Goal: Obtain resource: Download file/media

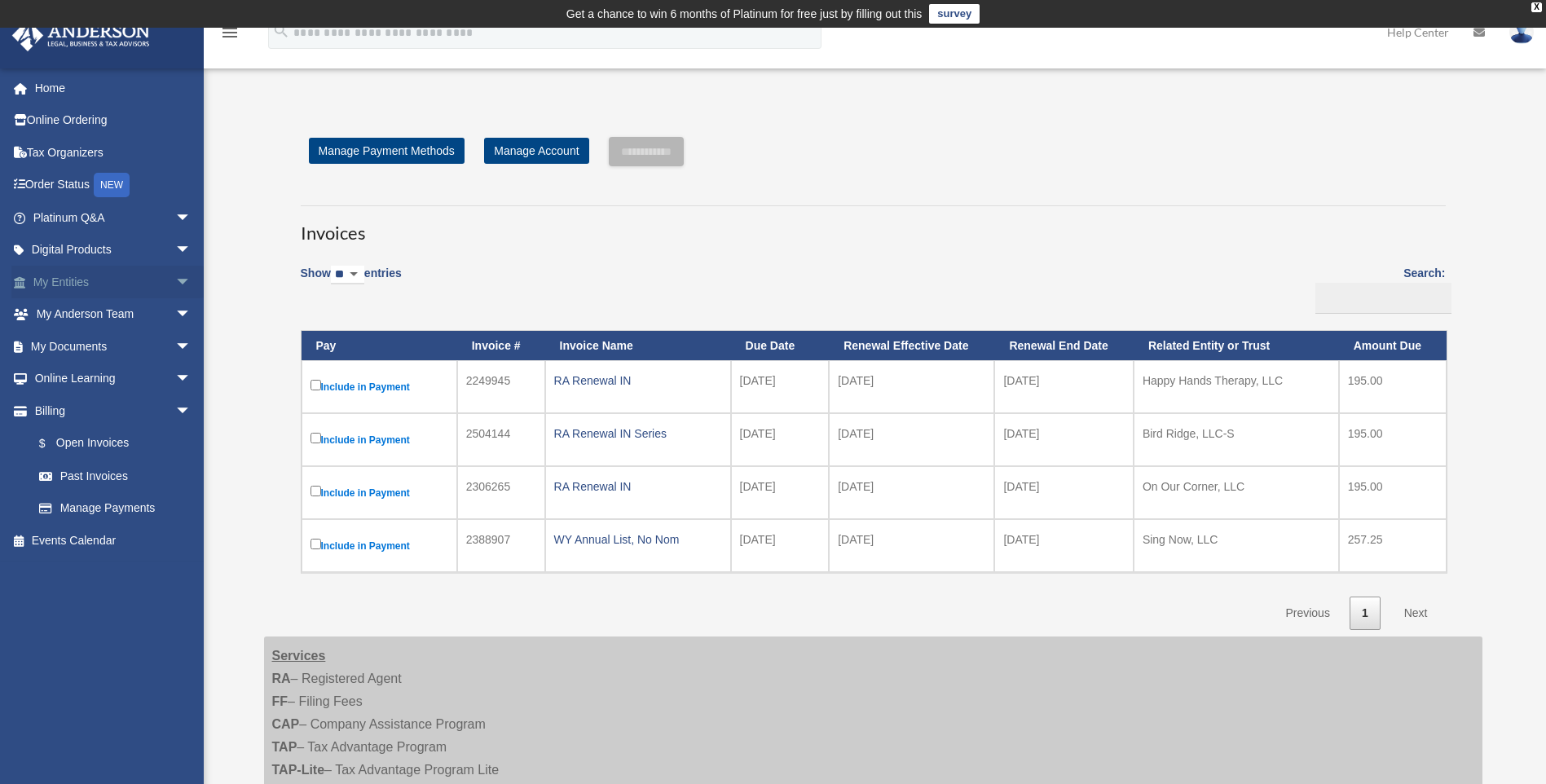
click at [175, 277] on span "arrow_drop_down" at bounding box center [191, 282] width 33 height 34
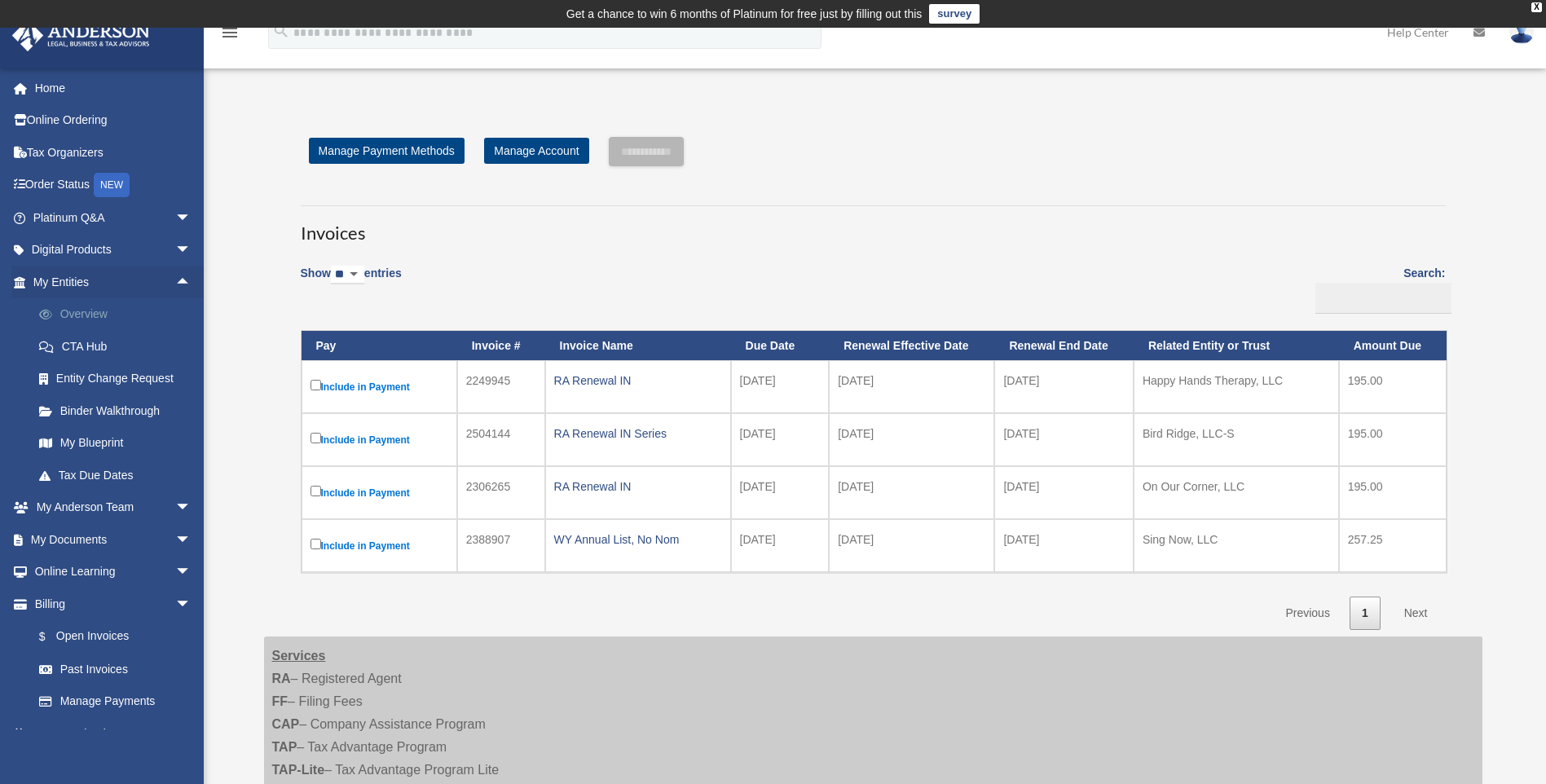
click at [89, 312] on link "Overview" at bounding box center [119, 314] width 193 height 33
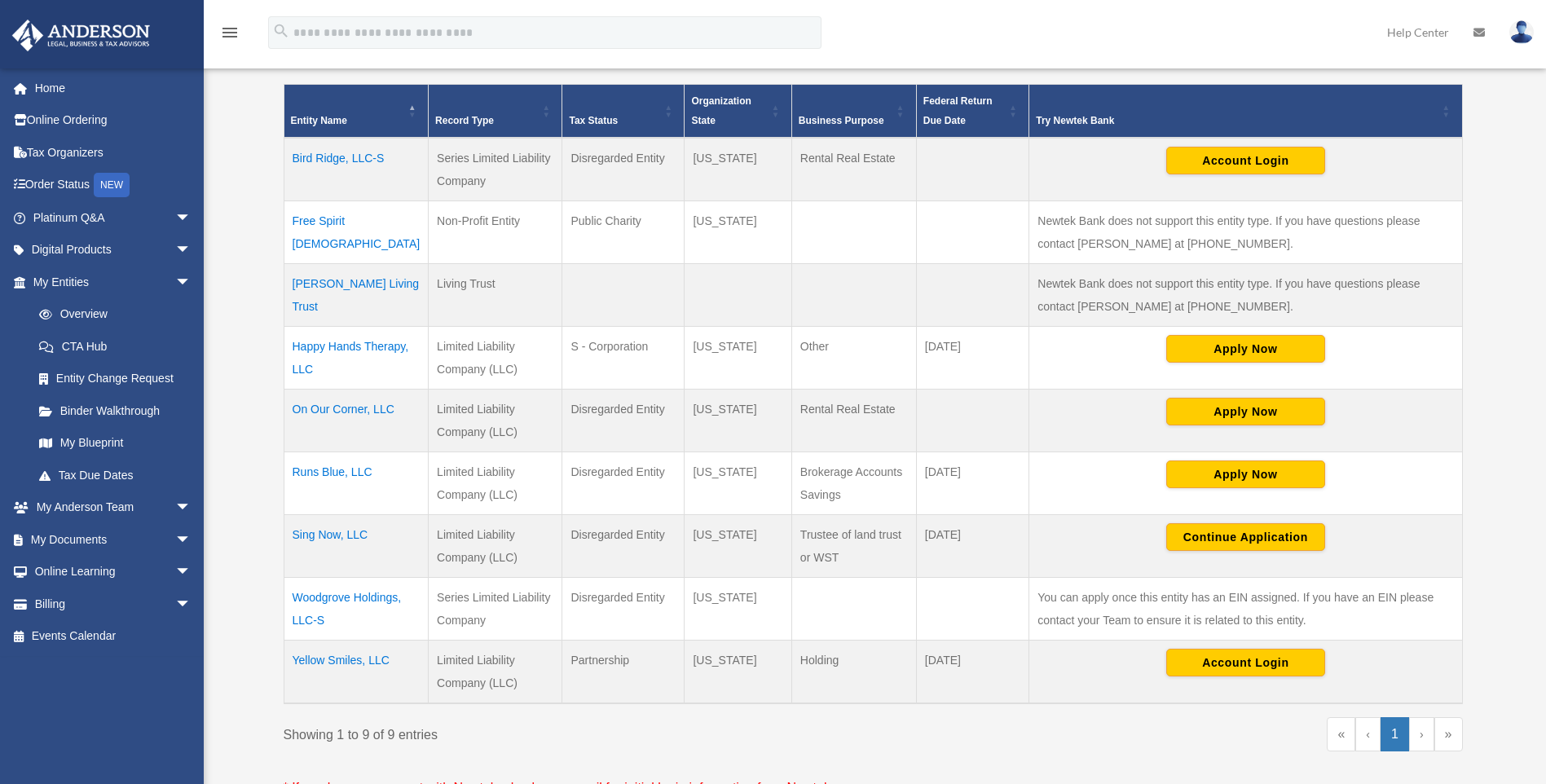
scroll to position [408, 0]
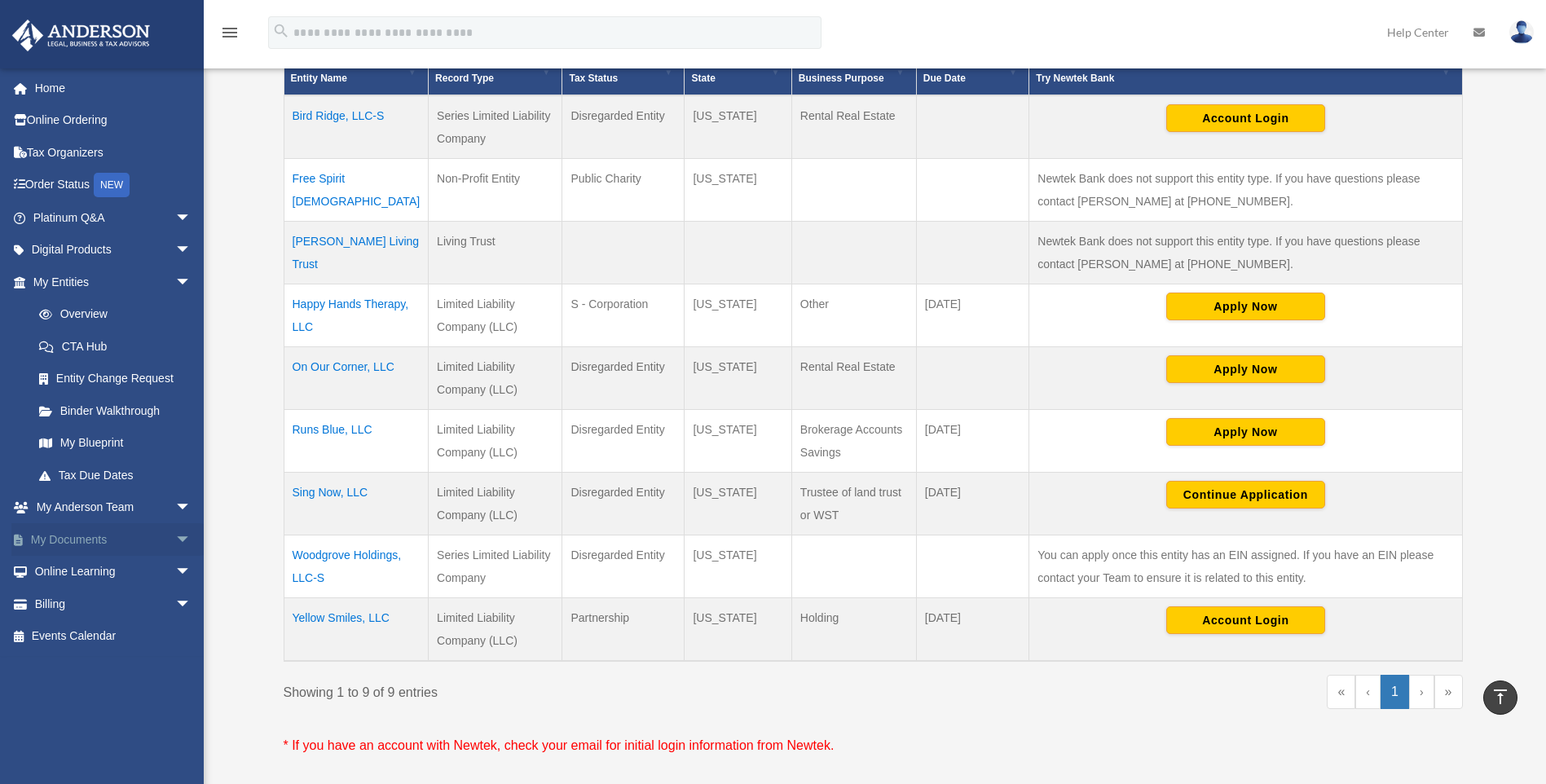
click at [138, 523] on link "My Documents arrow_drop_down" at bounding box center [113, 539] width 204 height 33
click at [175, 534] on span "arrow_drop_down" at bounding box center [191, 540] width 33 height 34
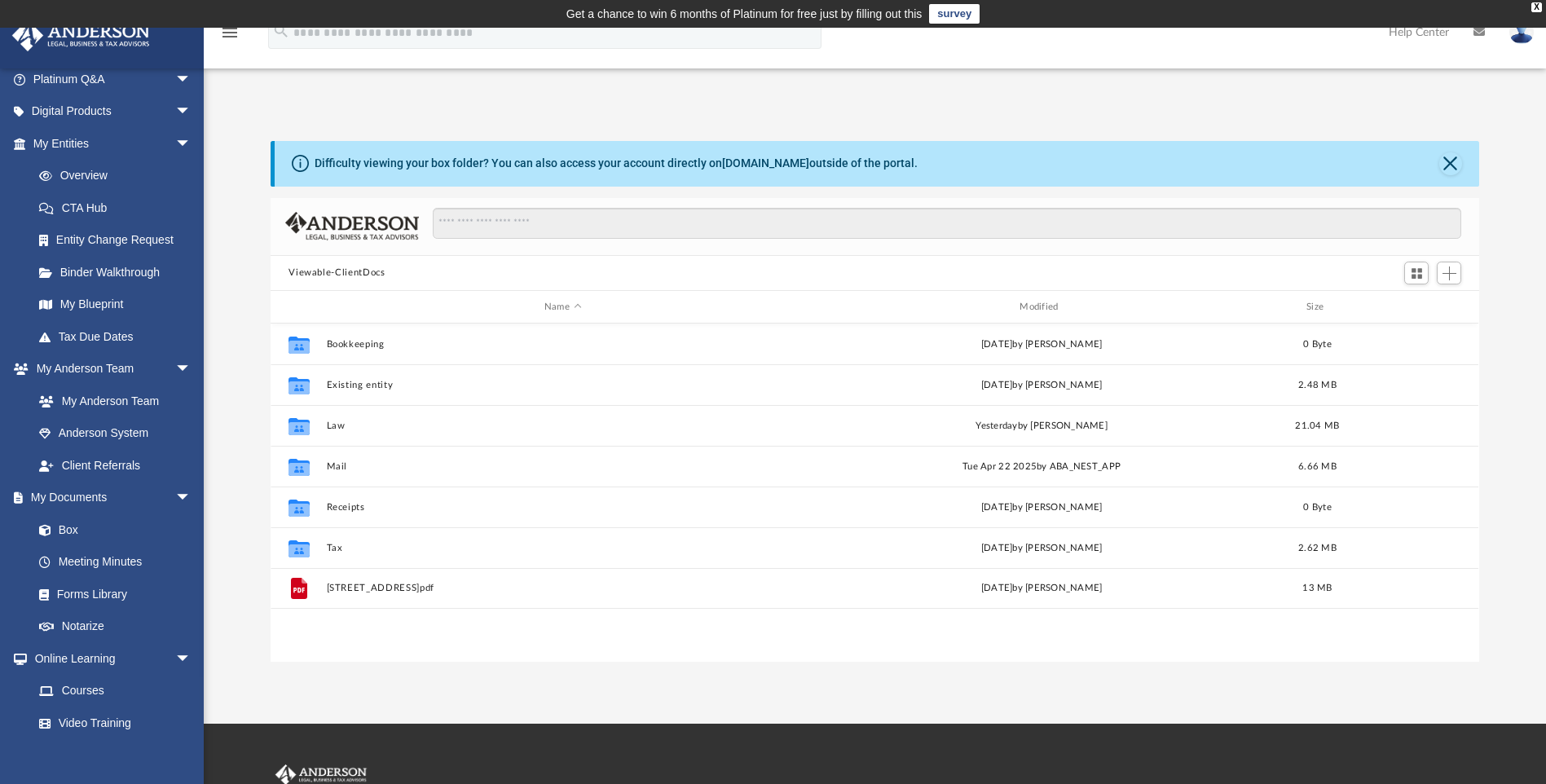
scroll to position [163, 0]
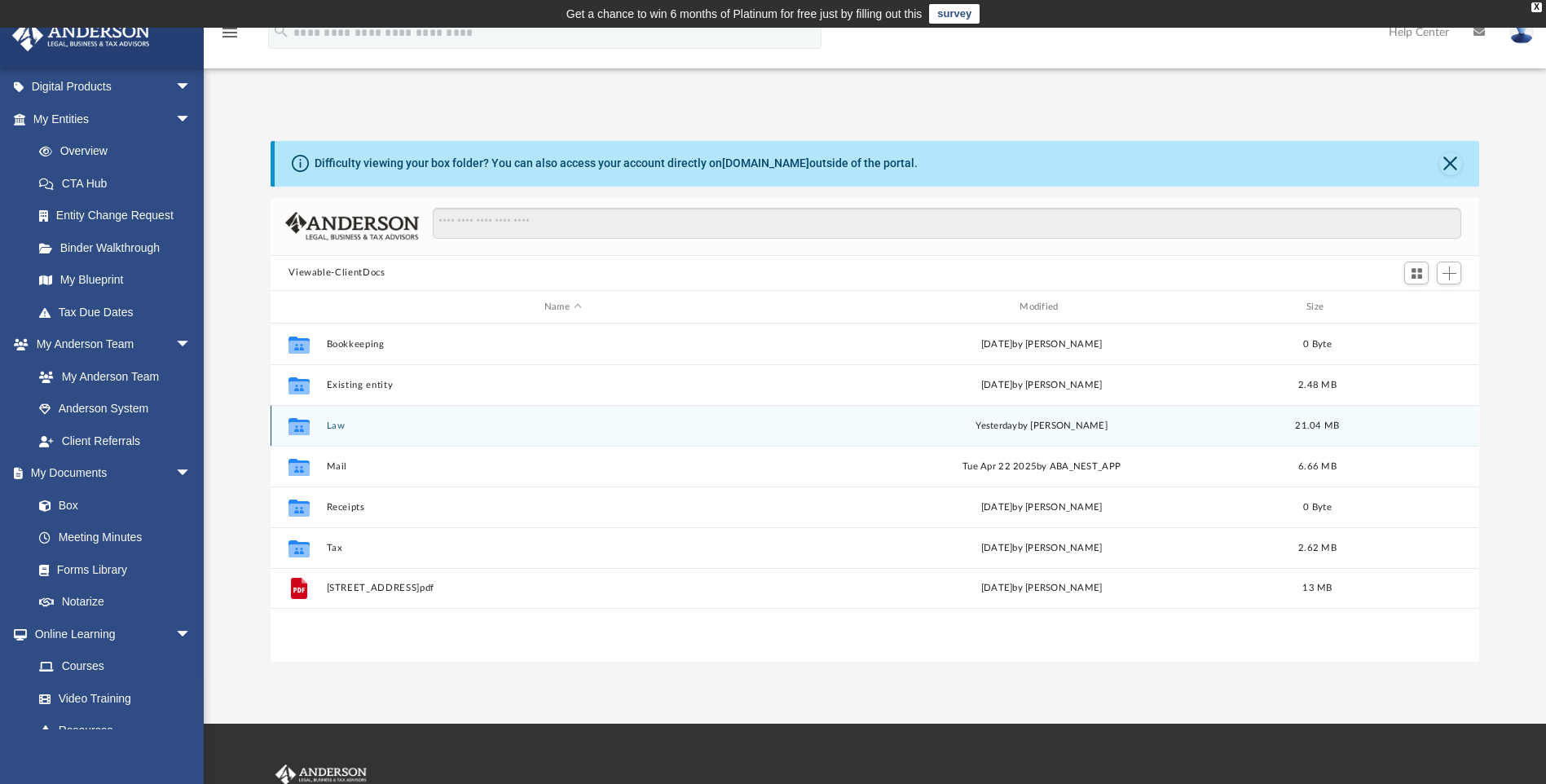
click at [324, 423] on div "Collaborated Folder Law [DATE] by [PERSON_NAME] 21.04 MB" at bounding box center [874, 426] width 1208 height 41
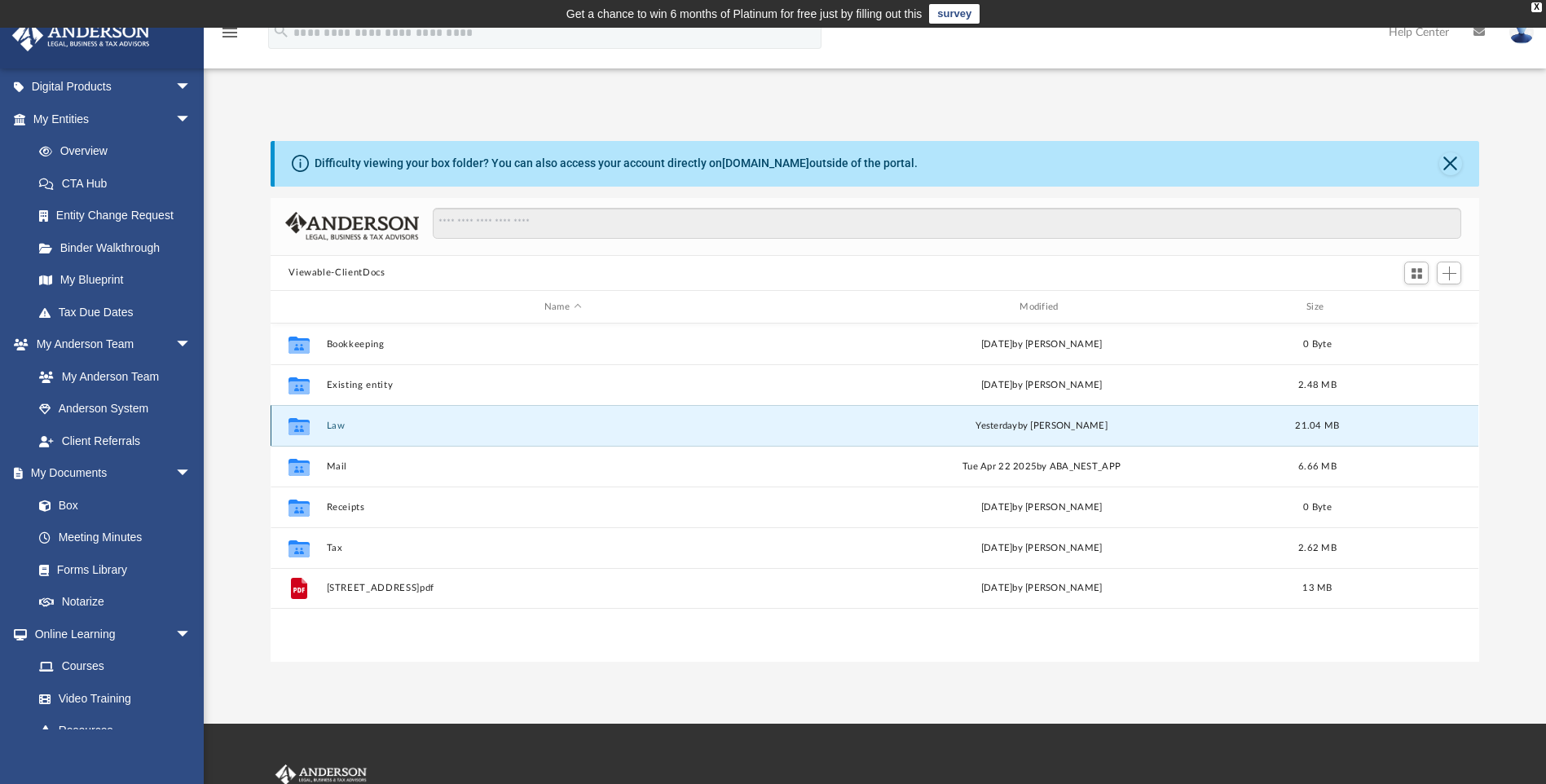
click at [335, 423] on button "Law" at bounding box center [562, 426] width 472 height 11
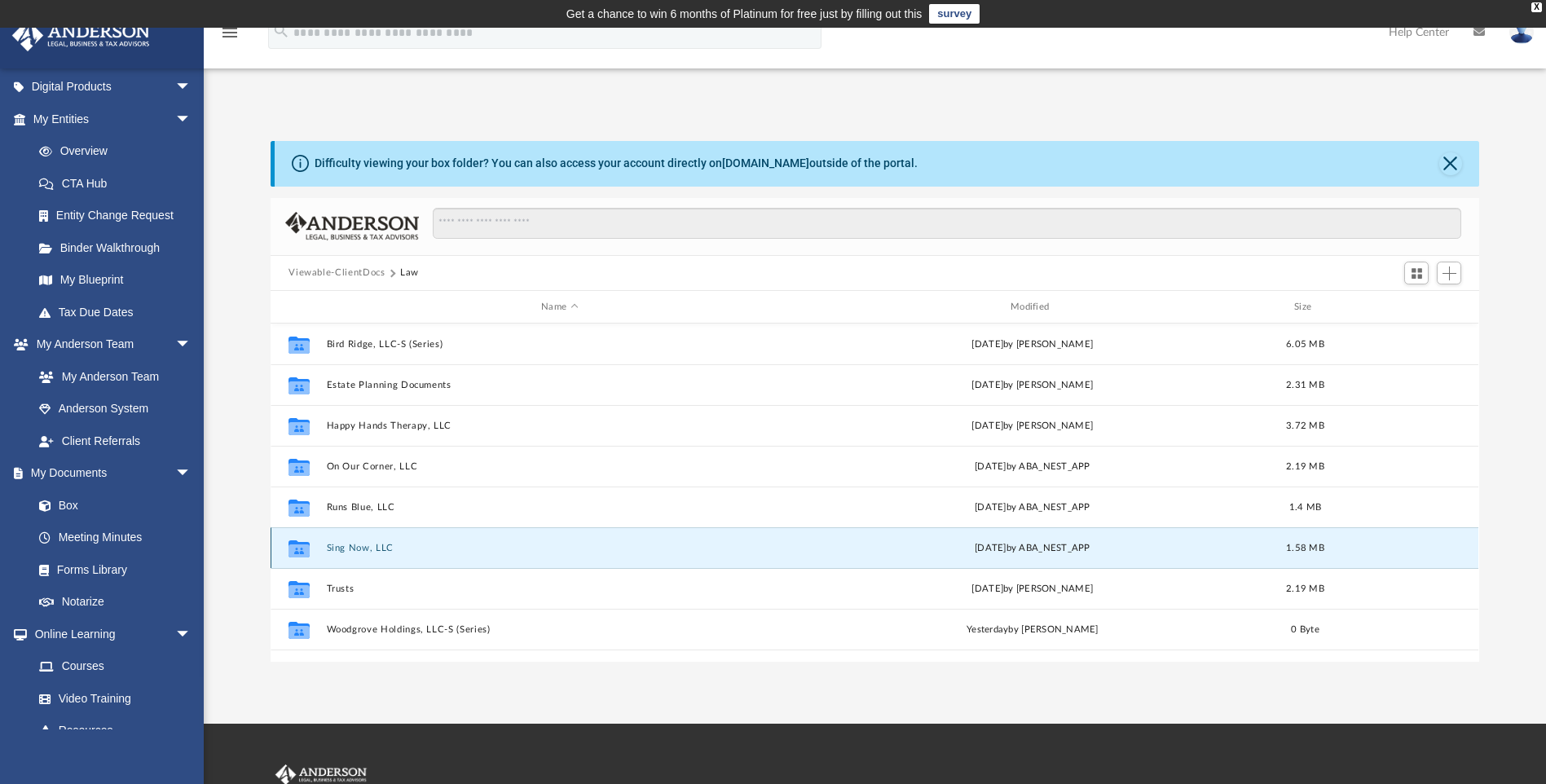
click at [383, 544] on button "Sing Now, LLC" at bounding box center [559, 548] width 466 height 11
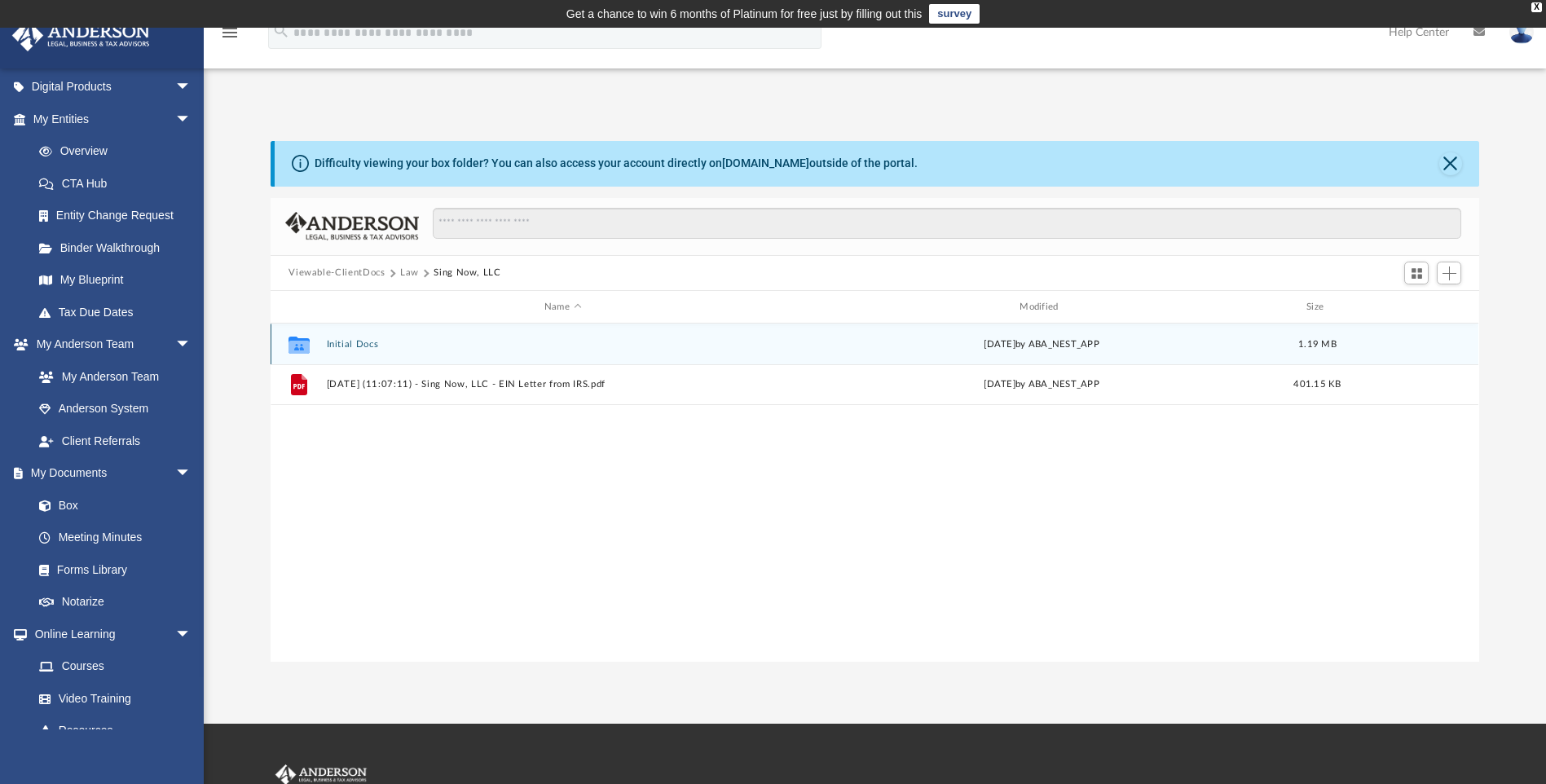
click at [340, 342] on button "Initial Docs" at bounding box center [562, 344] width 472 height 11
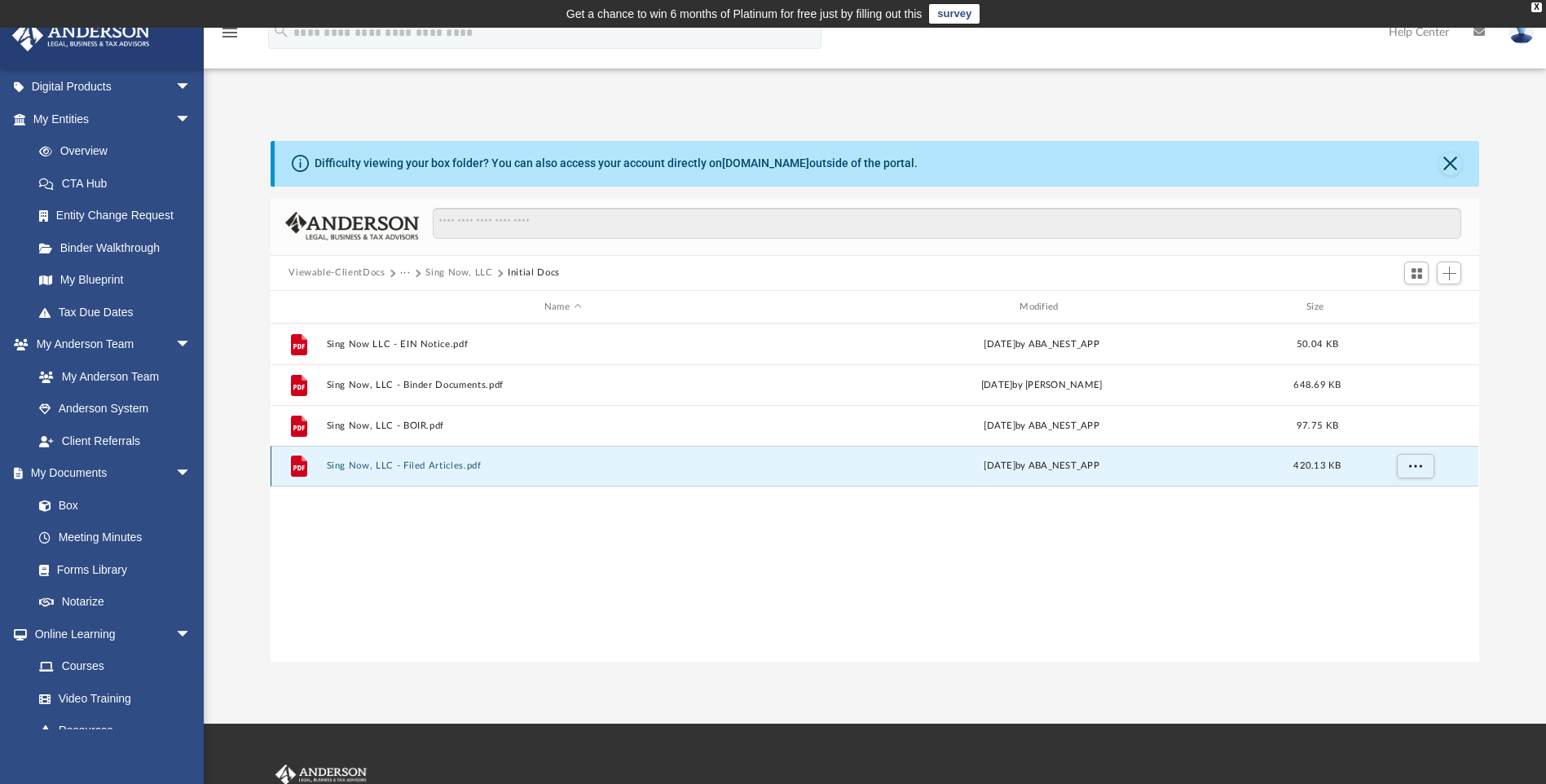
click at [444, 470] on button "Sing Now, LLC - Filed Articles.pdf" at bounding box center [562, 466] width 472 height 11
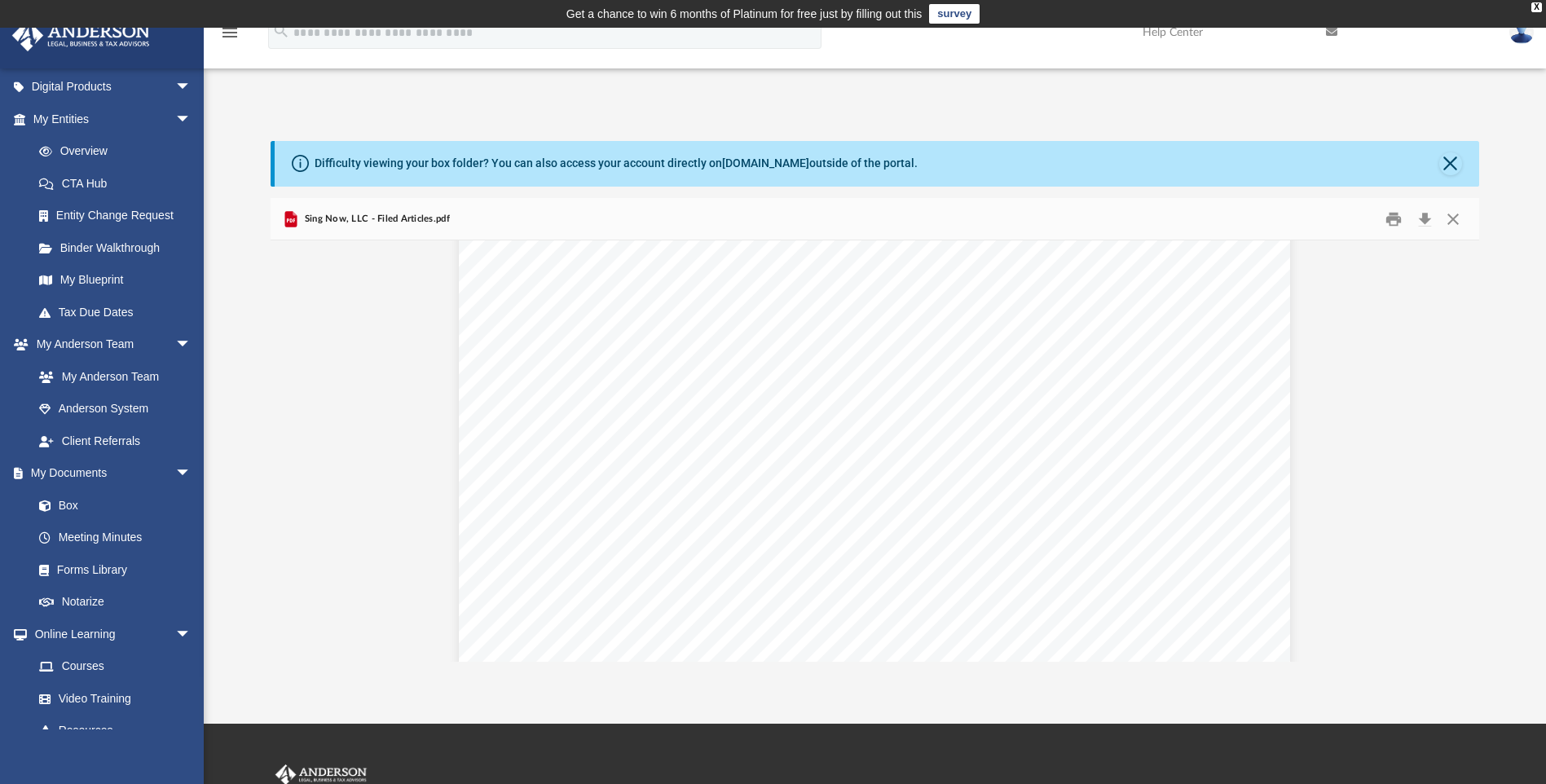
scroll to position [965, 0]
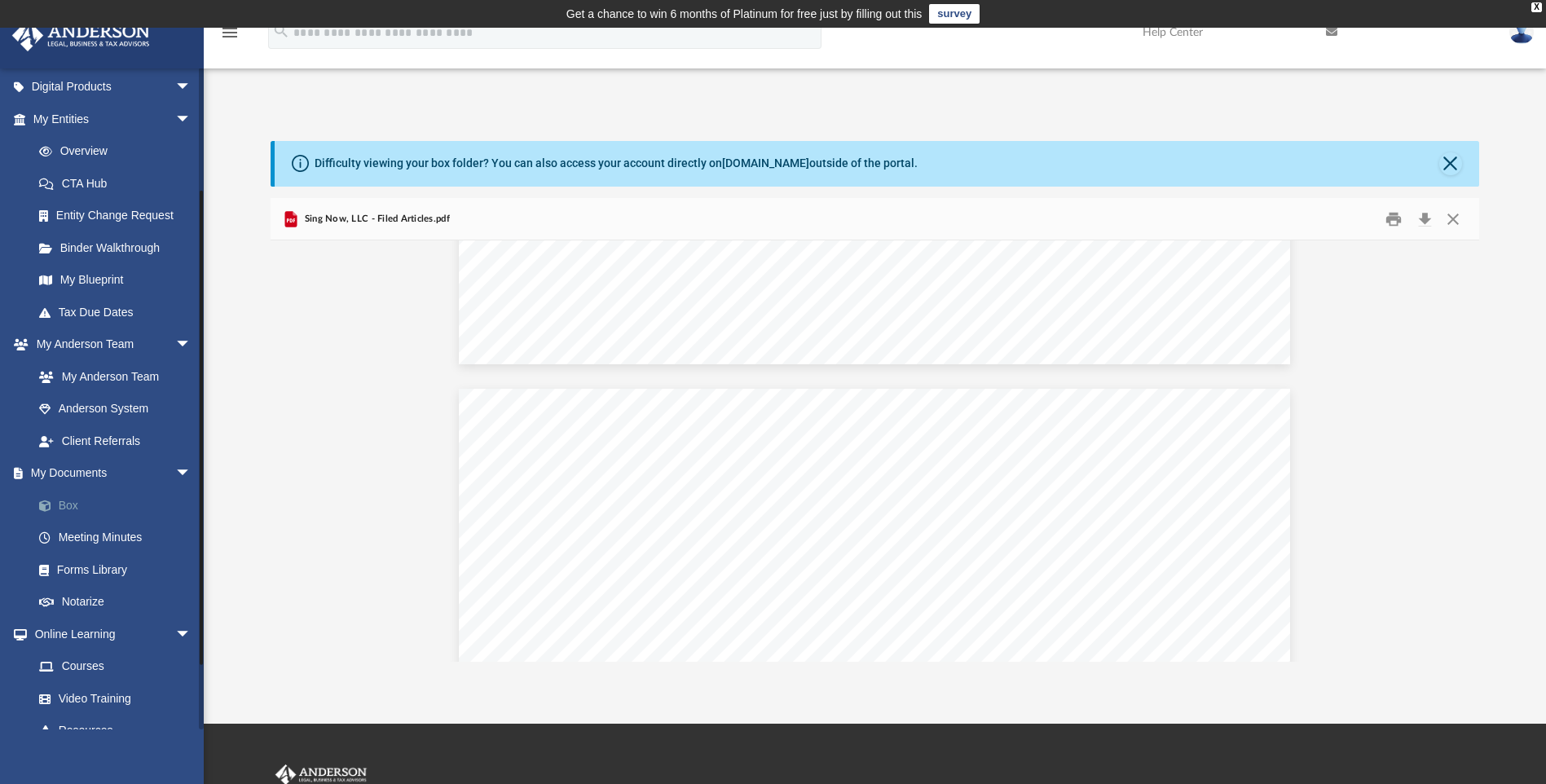
click at [76, 503] on link "Box" at bounding box center [119, 505] width 193 height 33
click at [72, 507] on link "Box" at bounding box center [119, 505] width 193 height 33
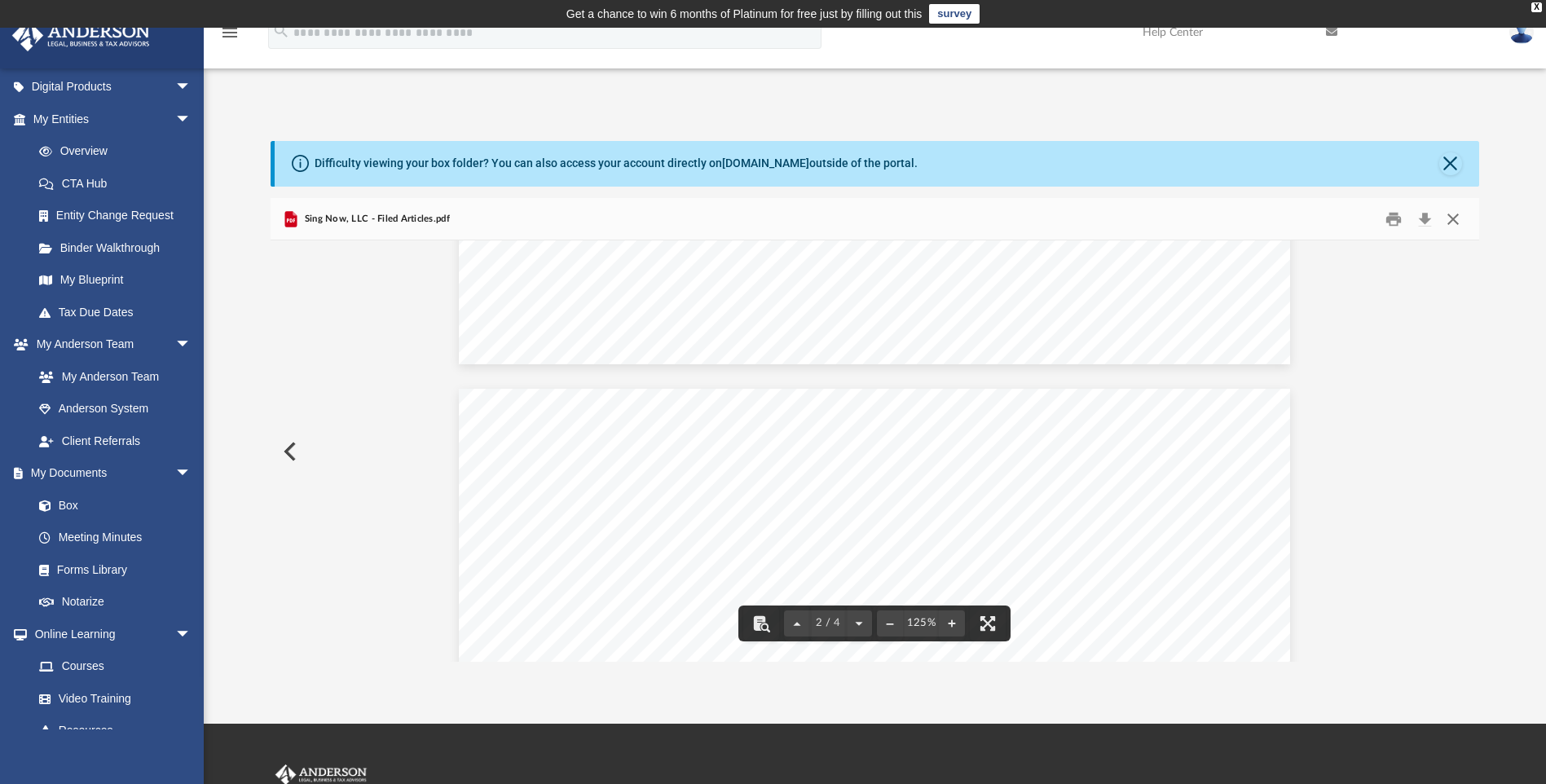
click at [1453, 212] on button "Close" at bounding box center [1453, 219] width 29 height 26
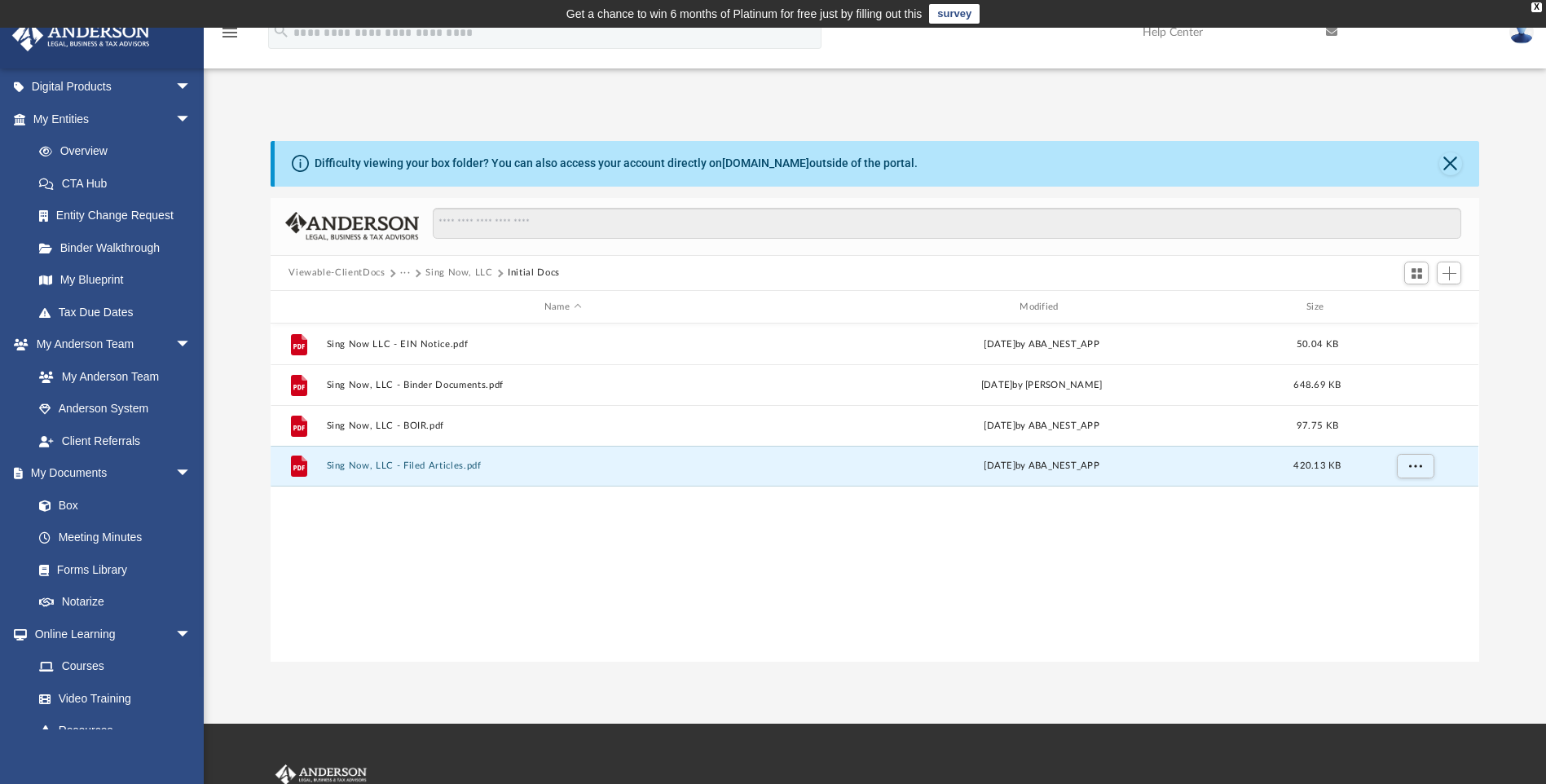
click at [449, 279] on button "Sing Now, LLC" at bounding box center [459, 273] width 67 height 15
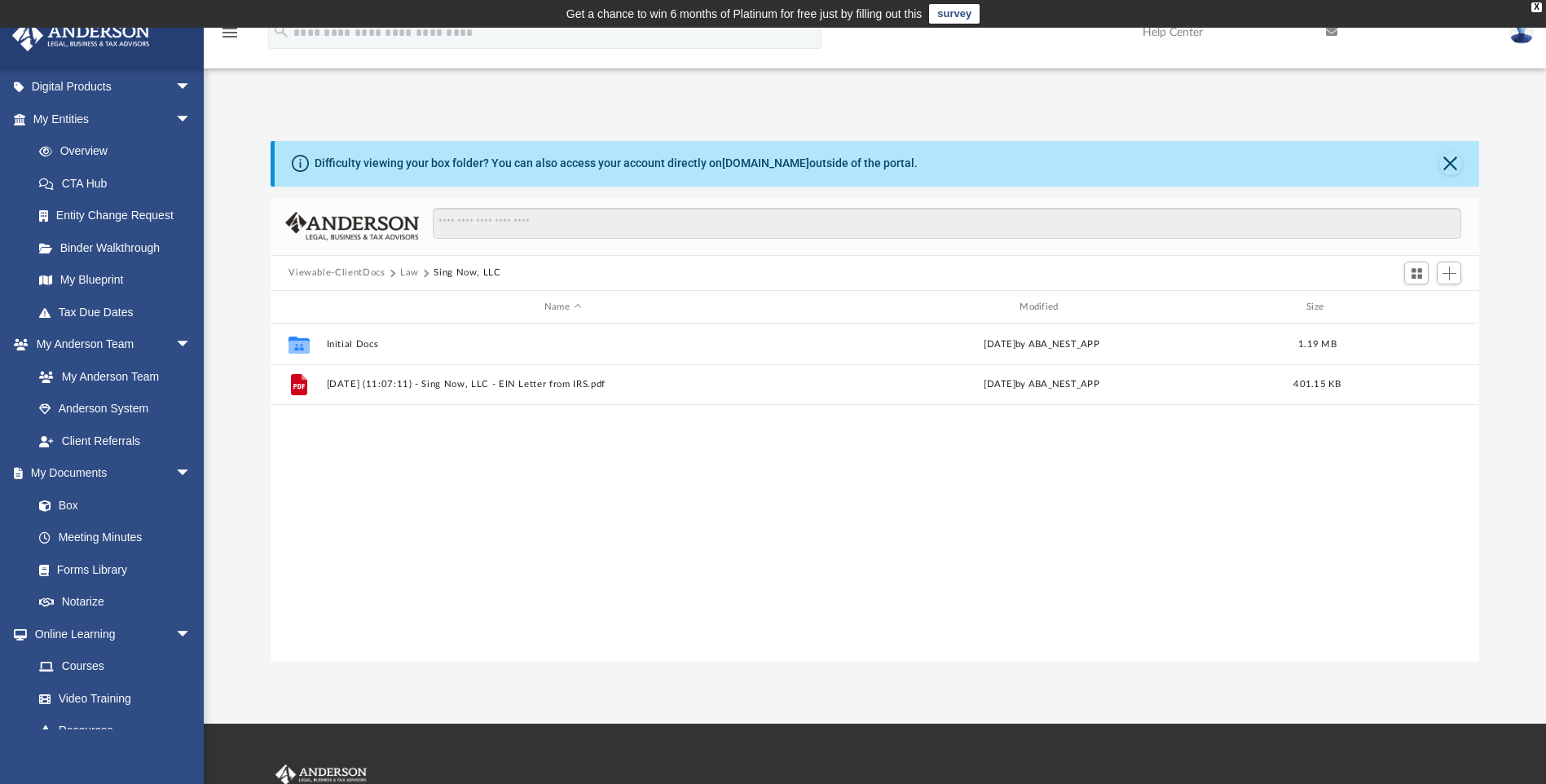
click at [409, 272] on button "Law" at bounding box center [409, 273] width 19 height 15
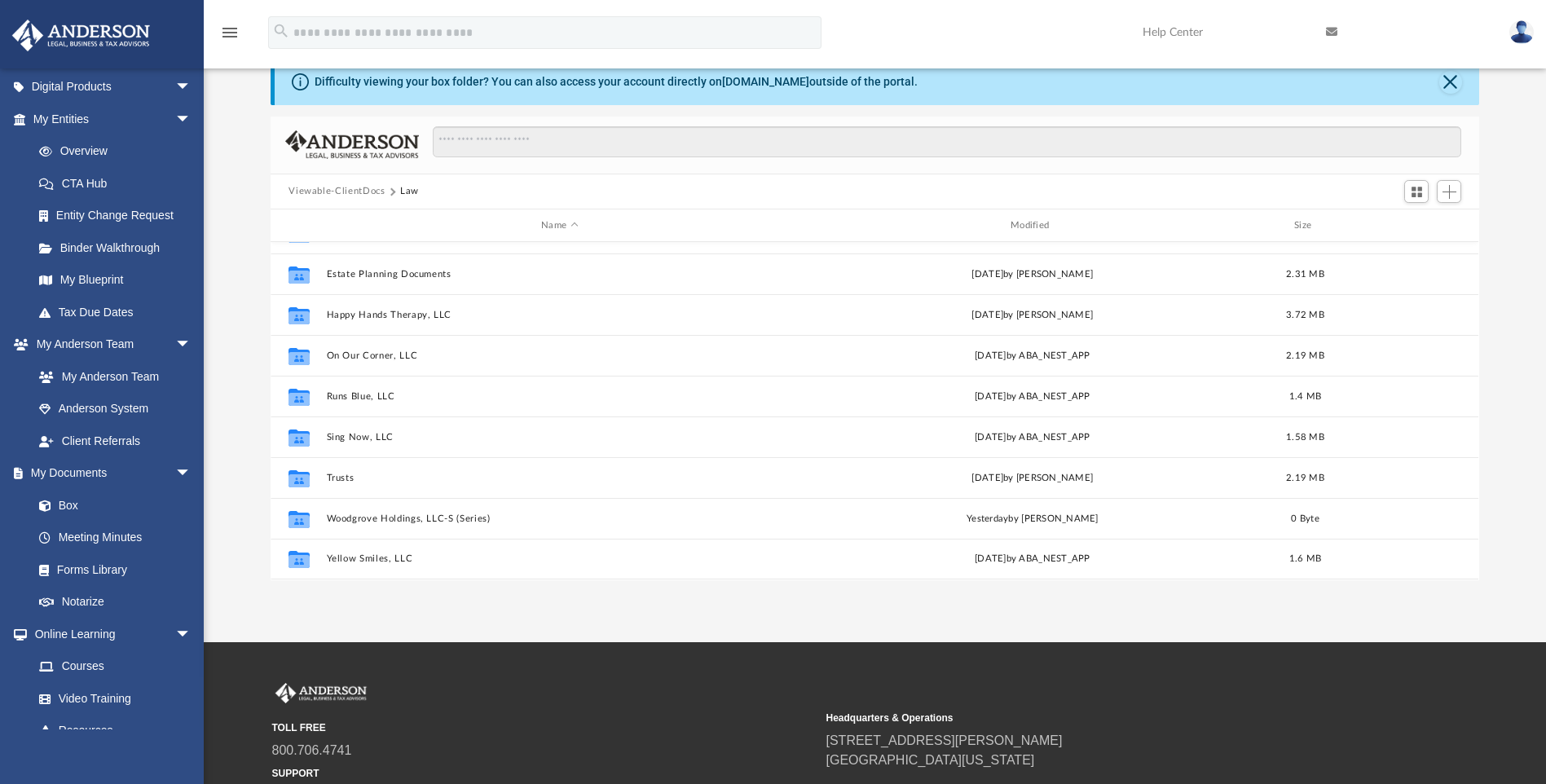
scroll to position [163, 0]
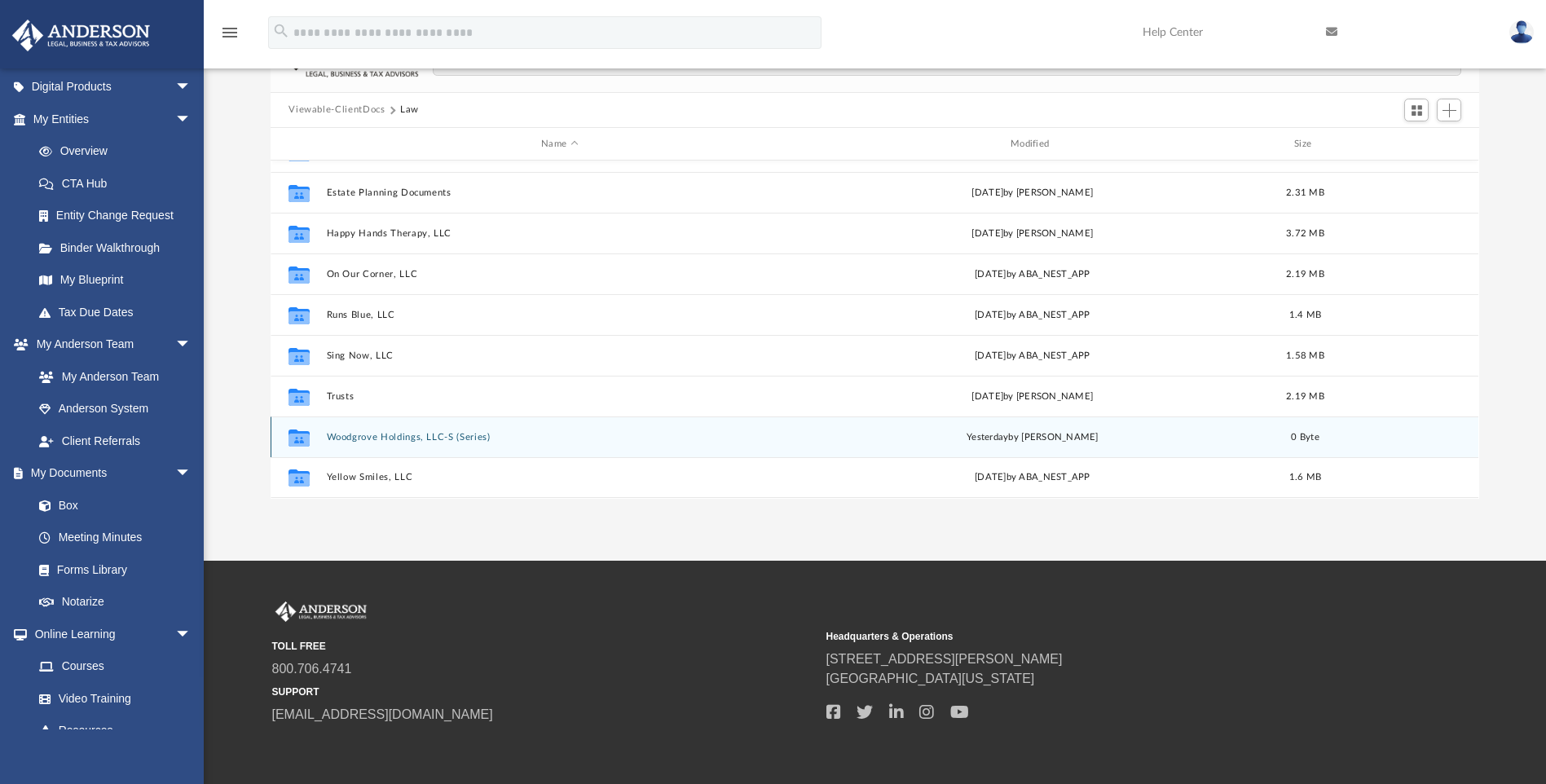
click at [447, 432] on button "Woodgrove Holdings, LLC-S (Series)" at bounding box center [559, 437] width 466 height 11
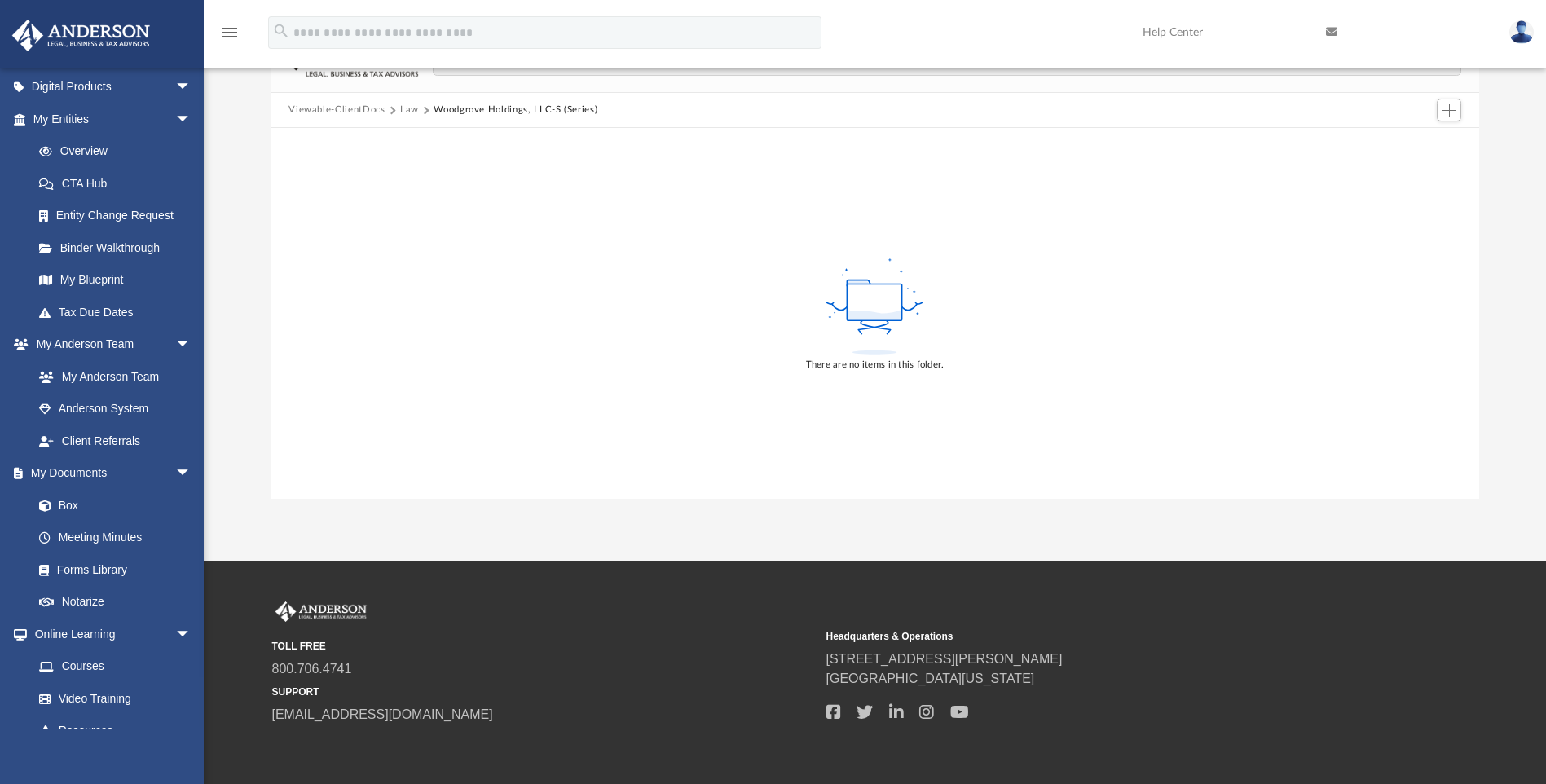
scroll to position [0, 0]
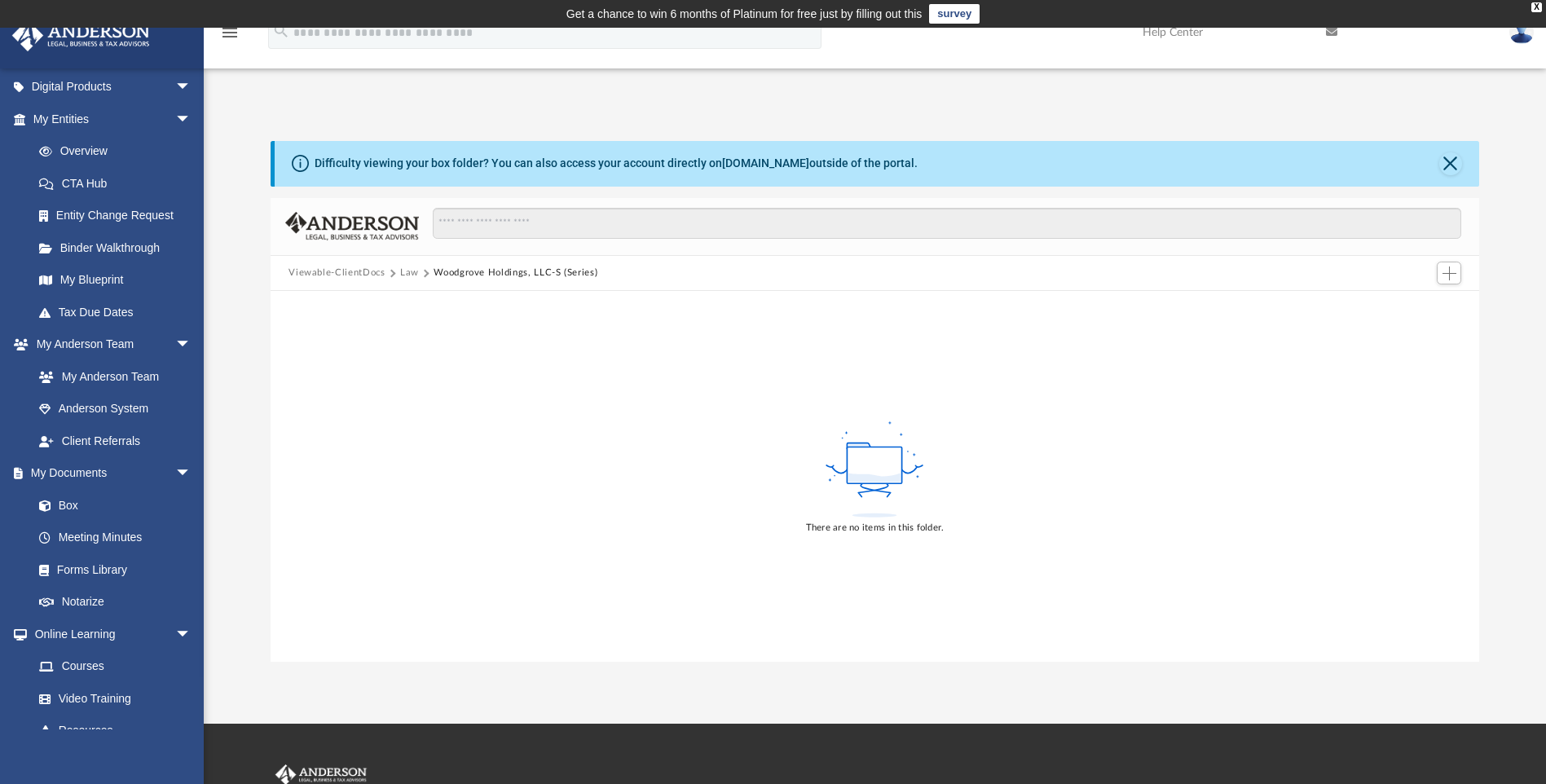
click at [464, 266] on button "Woodgrove Holdings, LLC-S (Series)" at bounding box center [515, 273] width 164 height 15
click at [407, 274] on button "Law" at bounding box center [409, 273] width 19 height 15
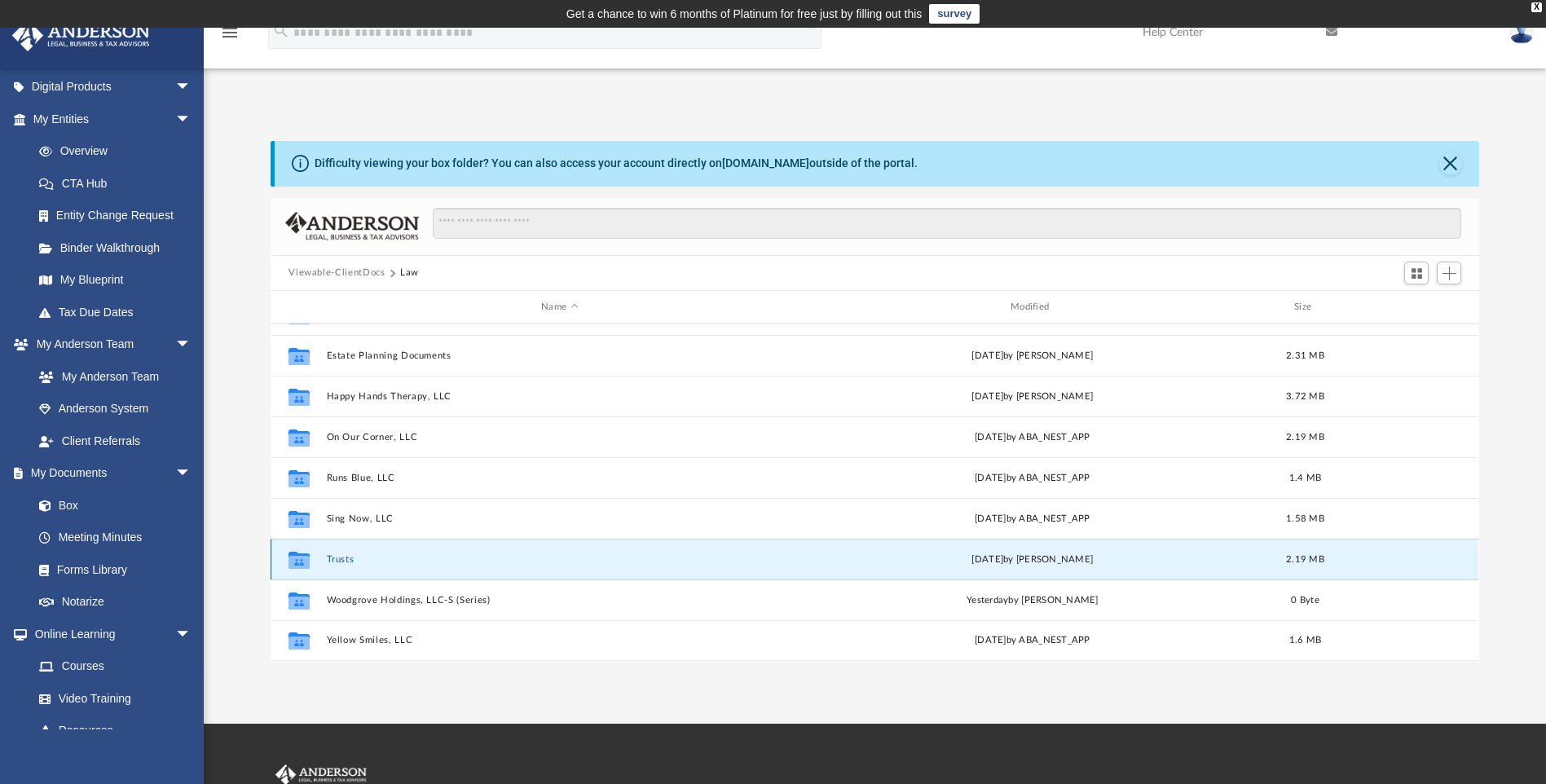
click at [347, 559] on button "Trusts" at bounding box center [559, 559] width 466 height 11
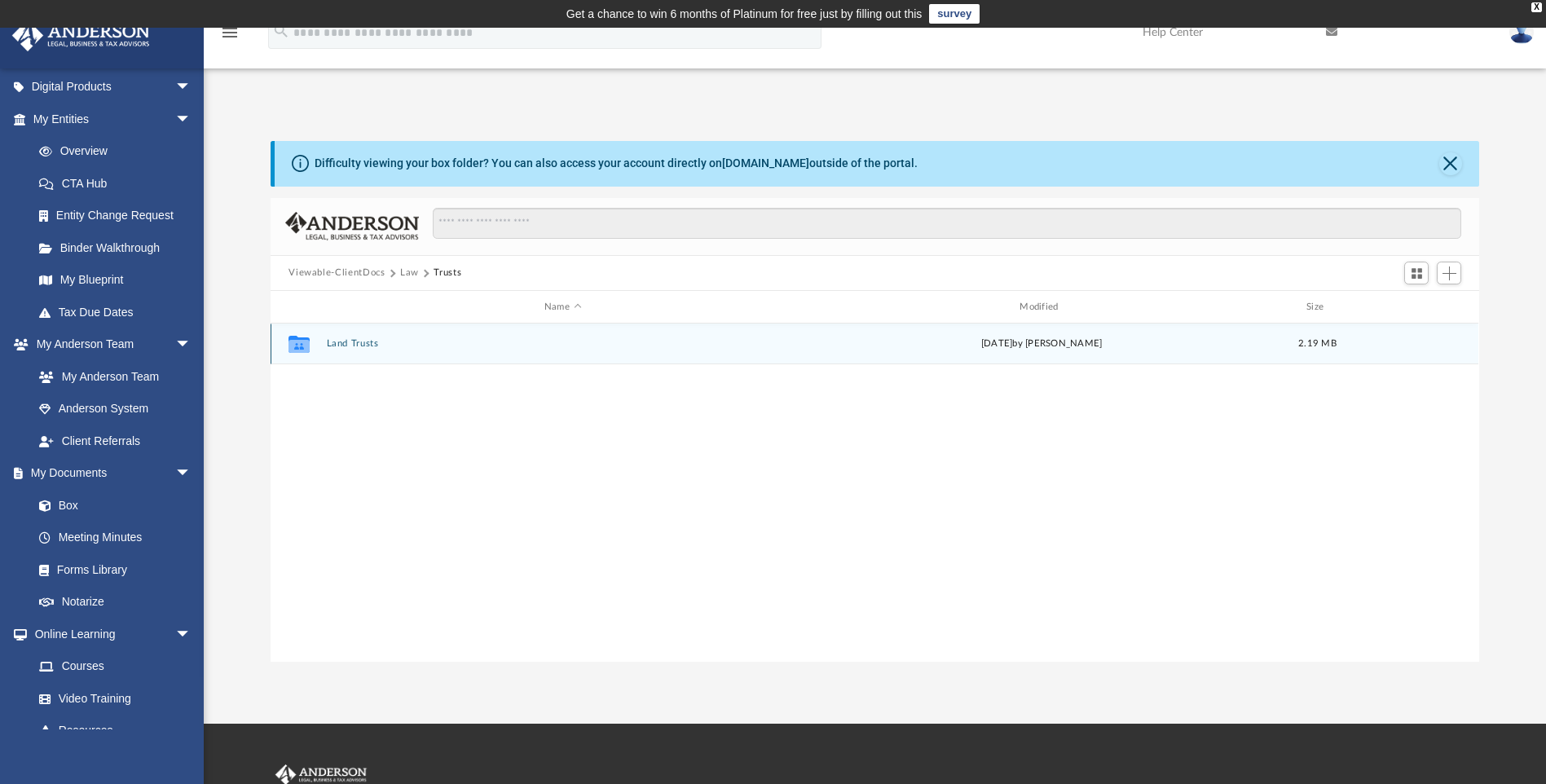
click at [366, 348] on button "Land Trusts" at bounding box center [562, 344] width 472 height 11
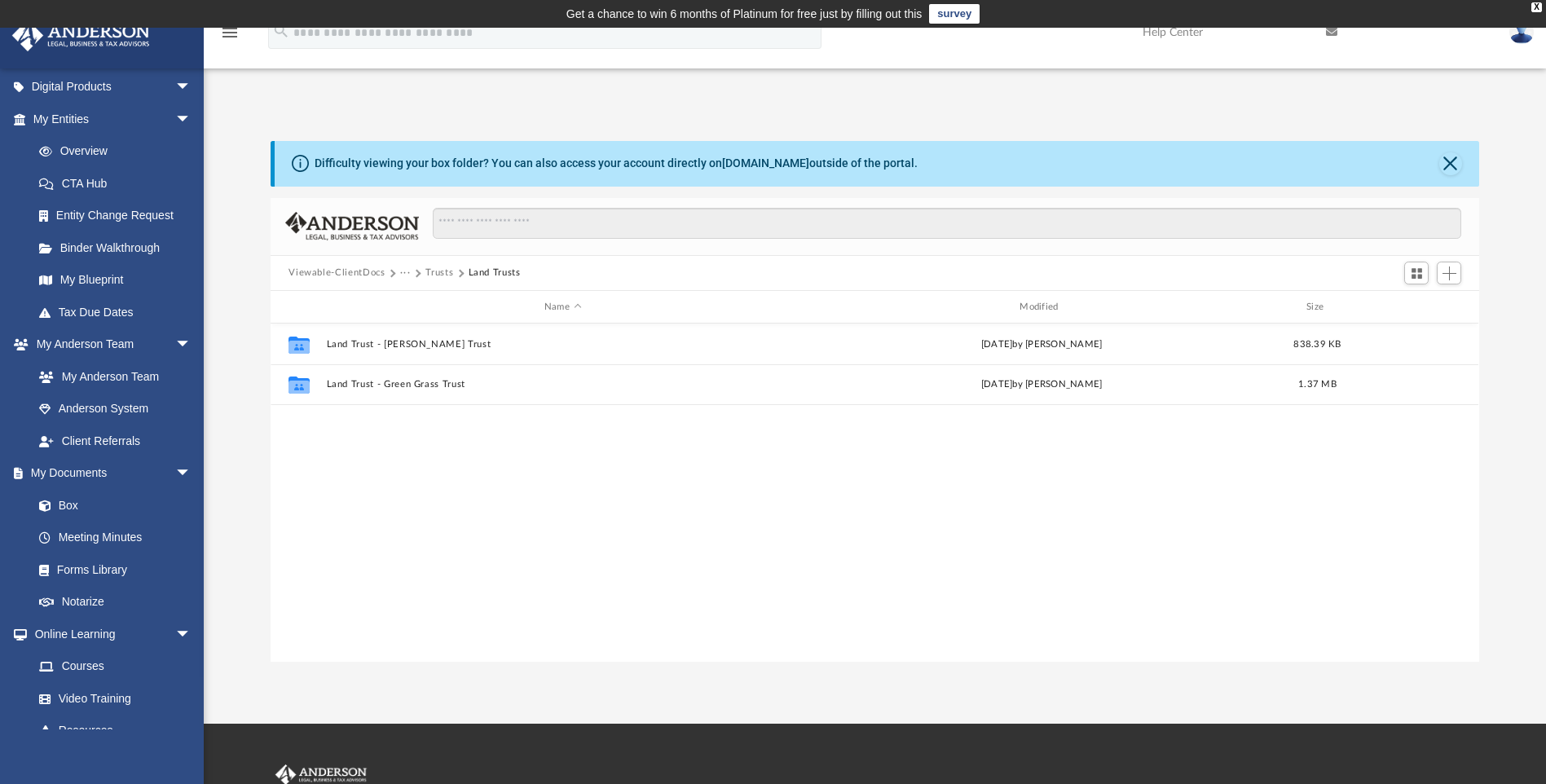
click at [434, 268] on button "Trusts" at bounding box center [439, 273] width 27 height 15
click at [407, 274] on button "Law" at bounding box center [409, 273] width 19 height 15
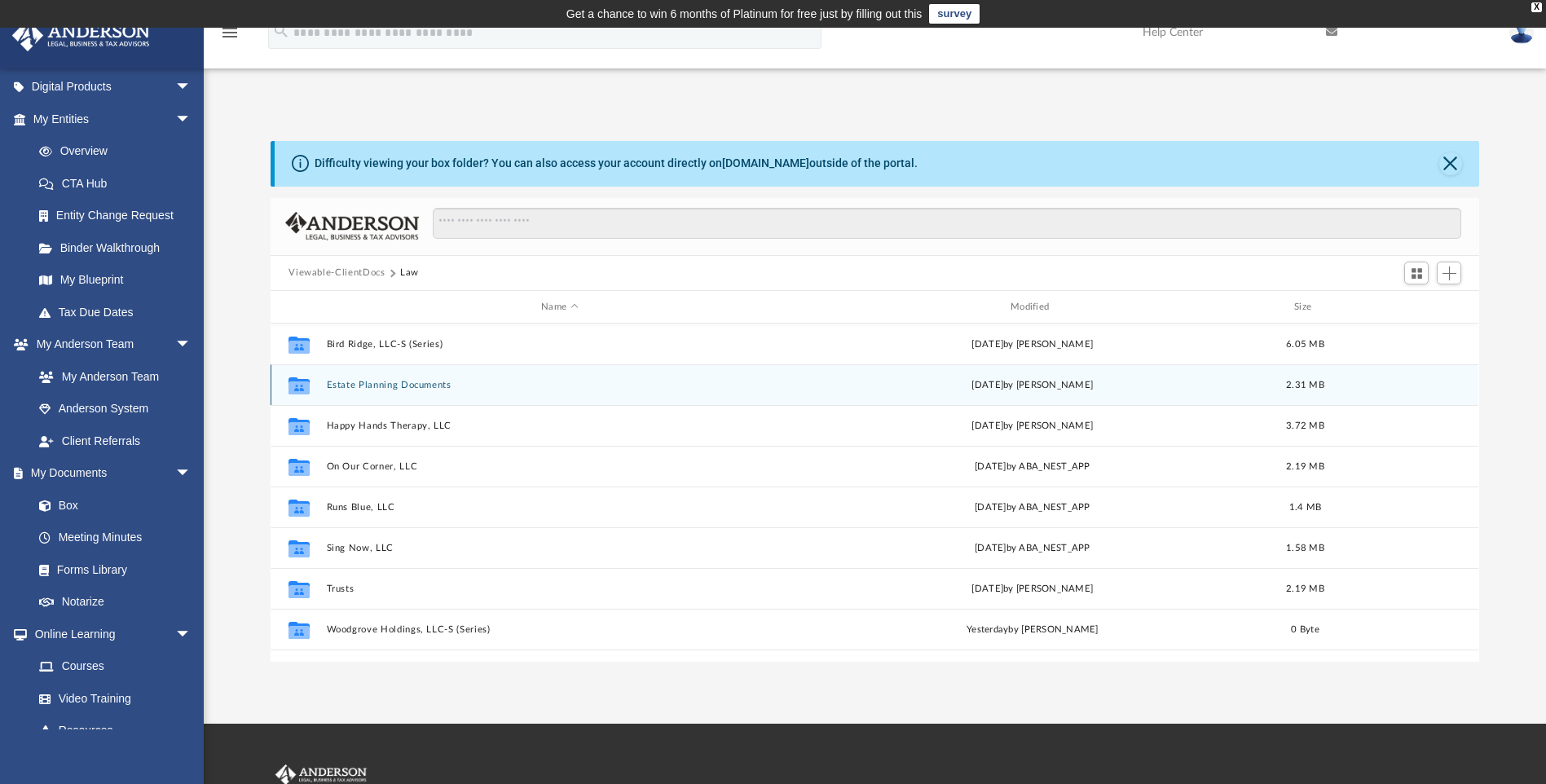
click at [345, 388] on button "Estate Planning Documents" at bounding box center [559, 385] width 466 height 11
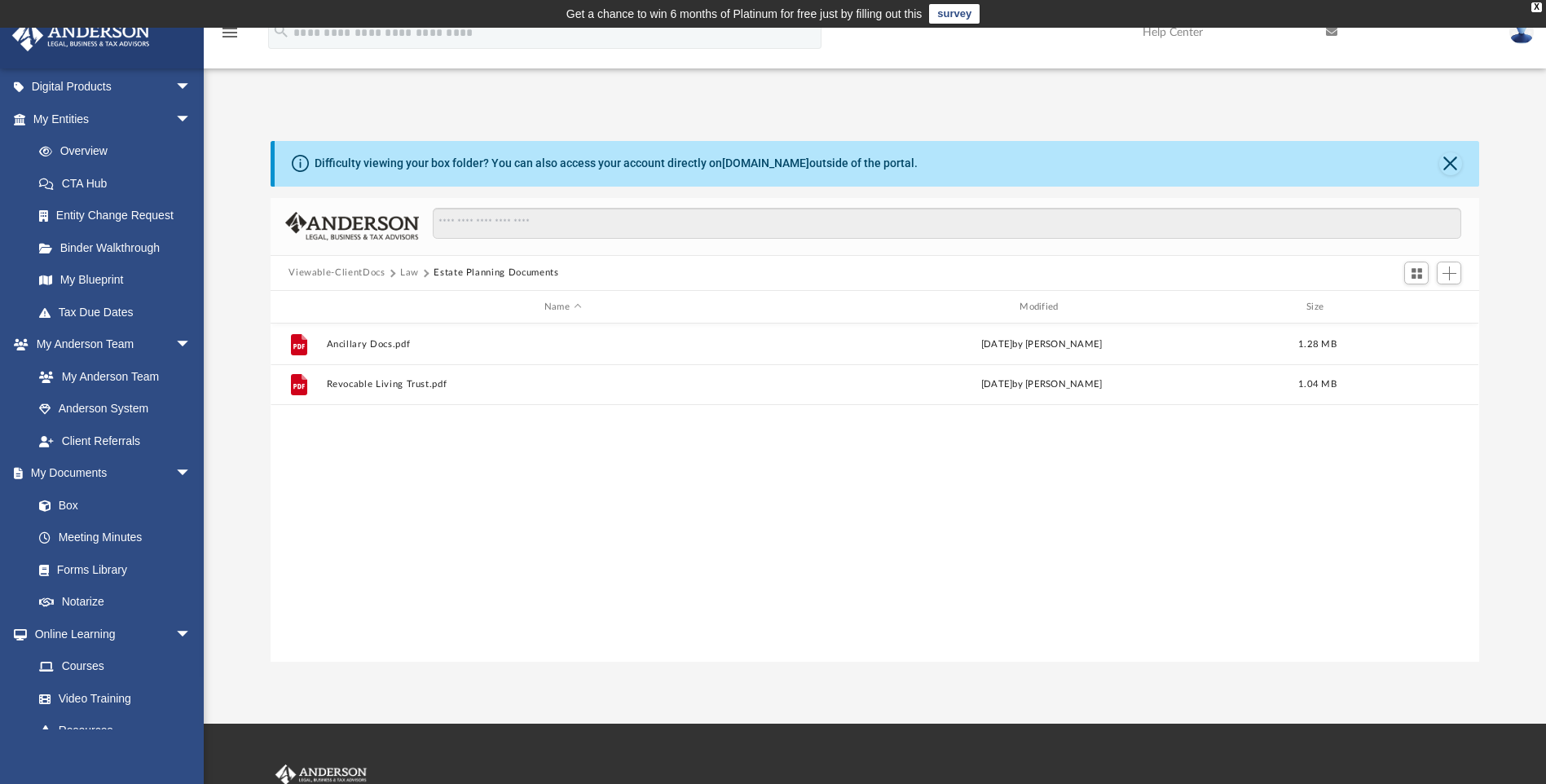
click at [408, 273] on button "Law" at bounding box center [409, 273] width 19 height 15
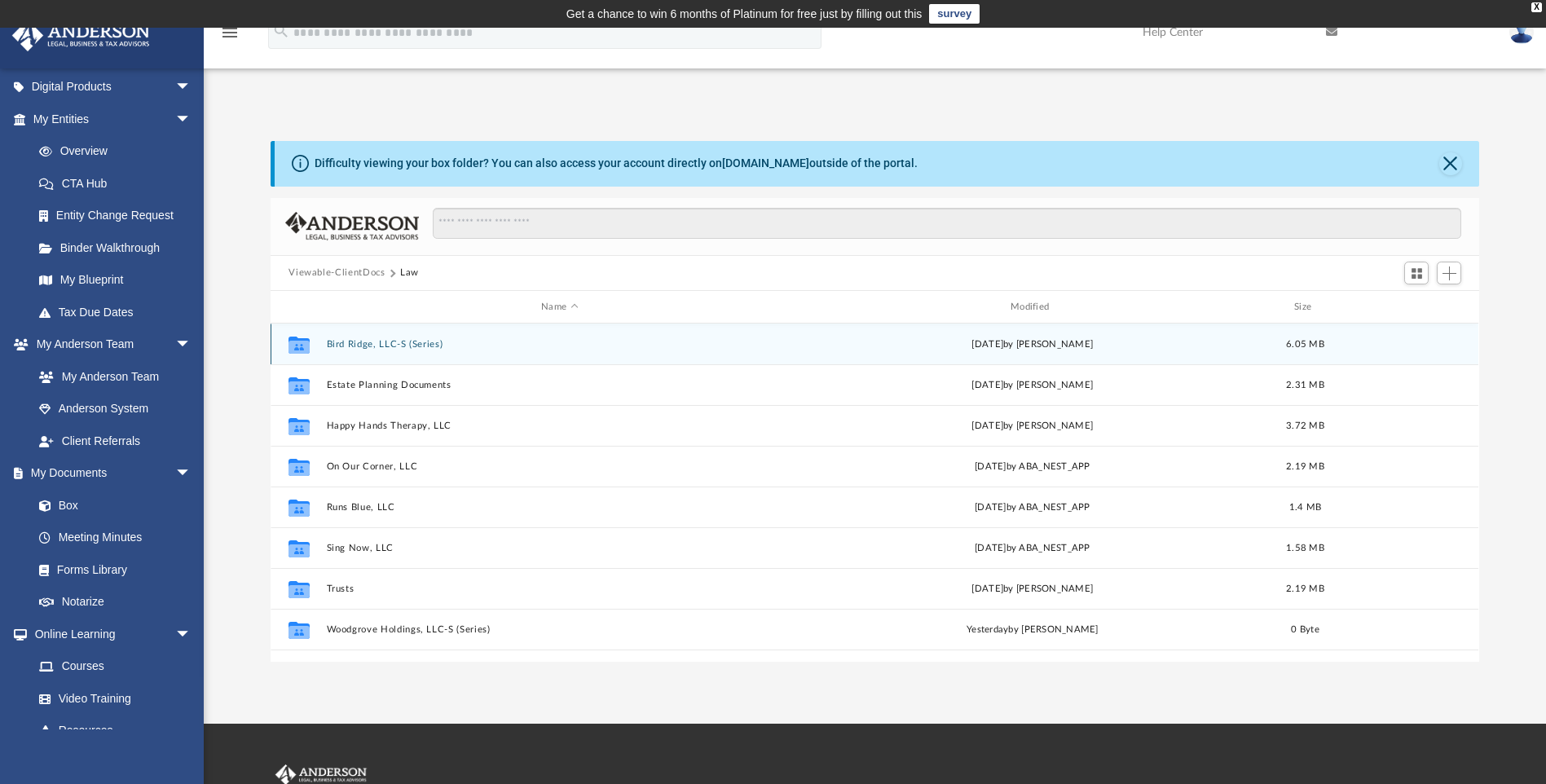
click at [382, 339] on button "Bird Ridge, LLC-S (Series)" at bounding box center [559, 344] width 466 height 11
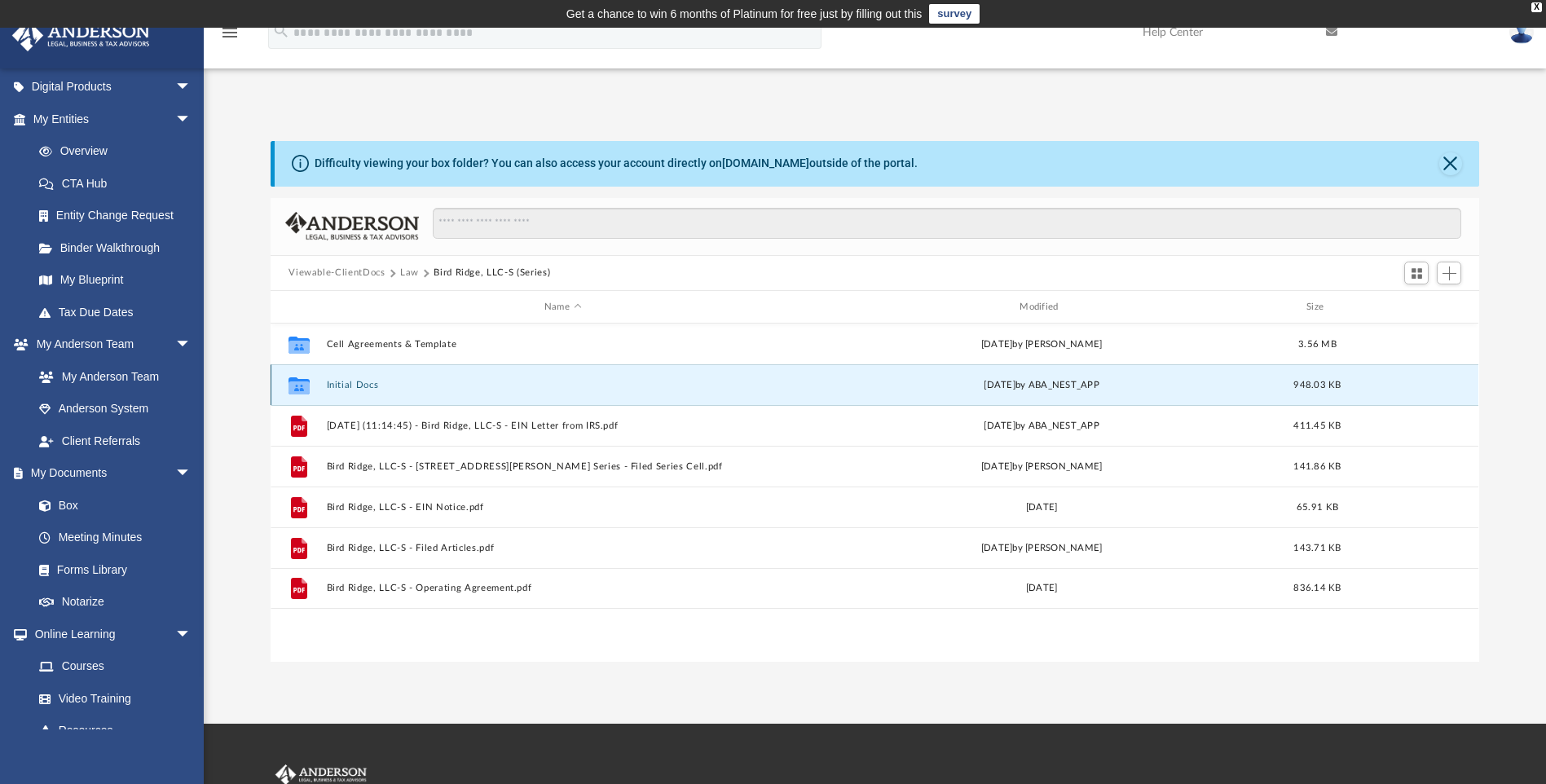
click at [362, 383] on button "Initial Docs" at bounding box center [562, 385] width 472 height 11
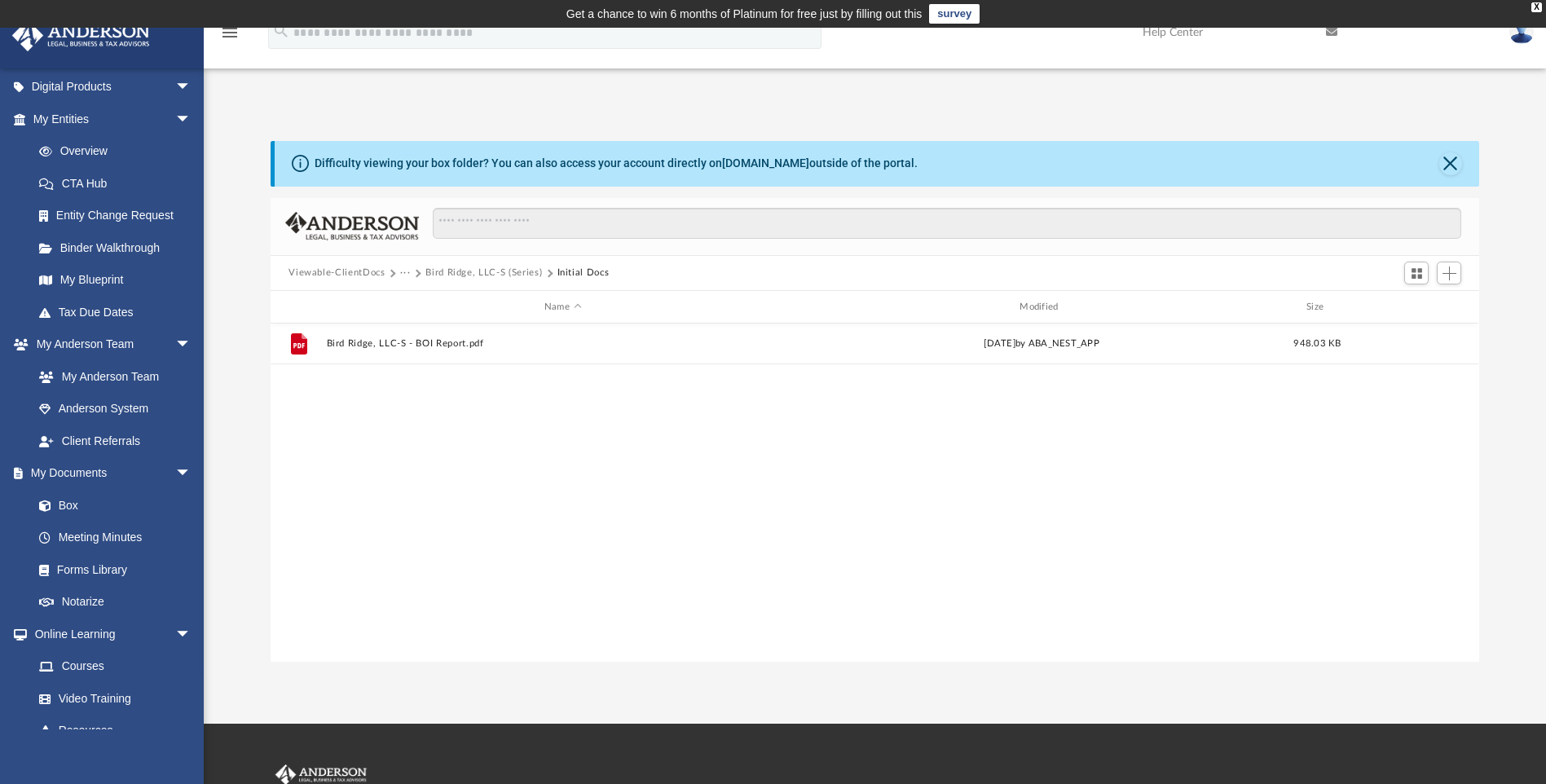
click at [487, 268] on button "Bird Ridge, LLC-S (Series)" at bounding box center [484, 273] width 117 height 15
click at [404, 273] on button "···" at bounding box center [405, 273] width 11 height 15
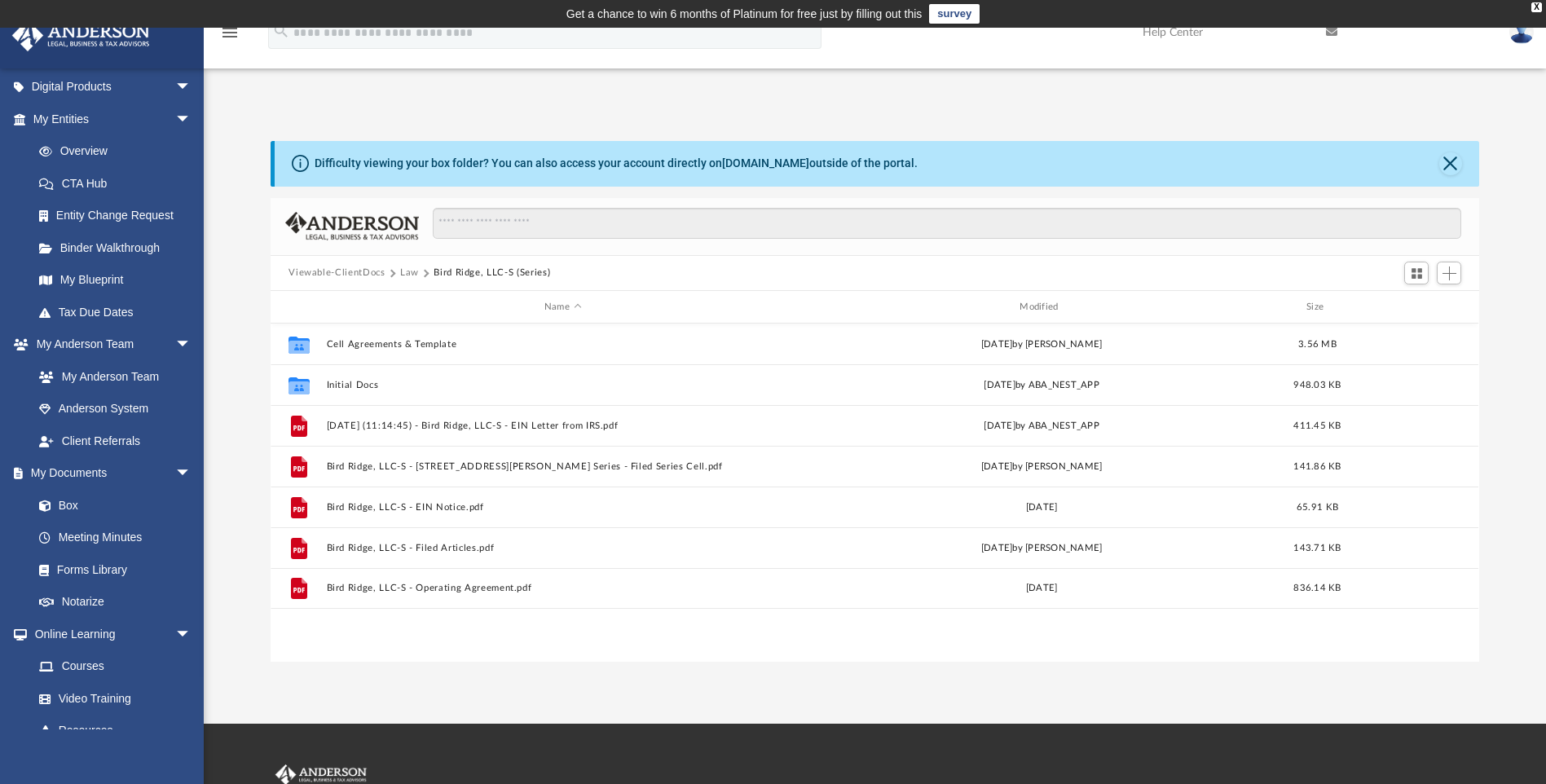
click at [404, 272] on button "Law" at bounding box center [409, 273] width 19 height 15
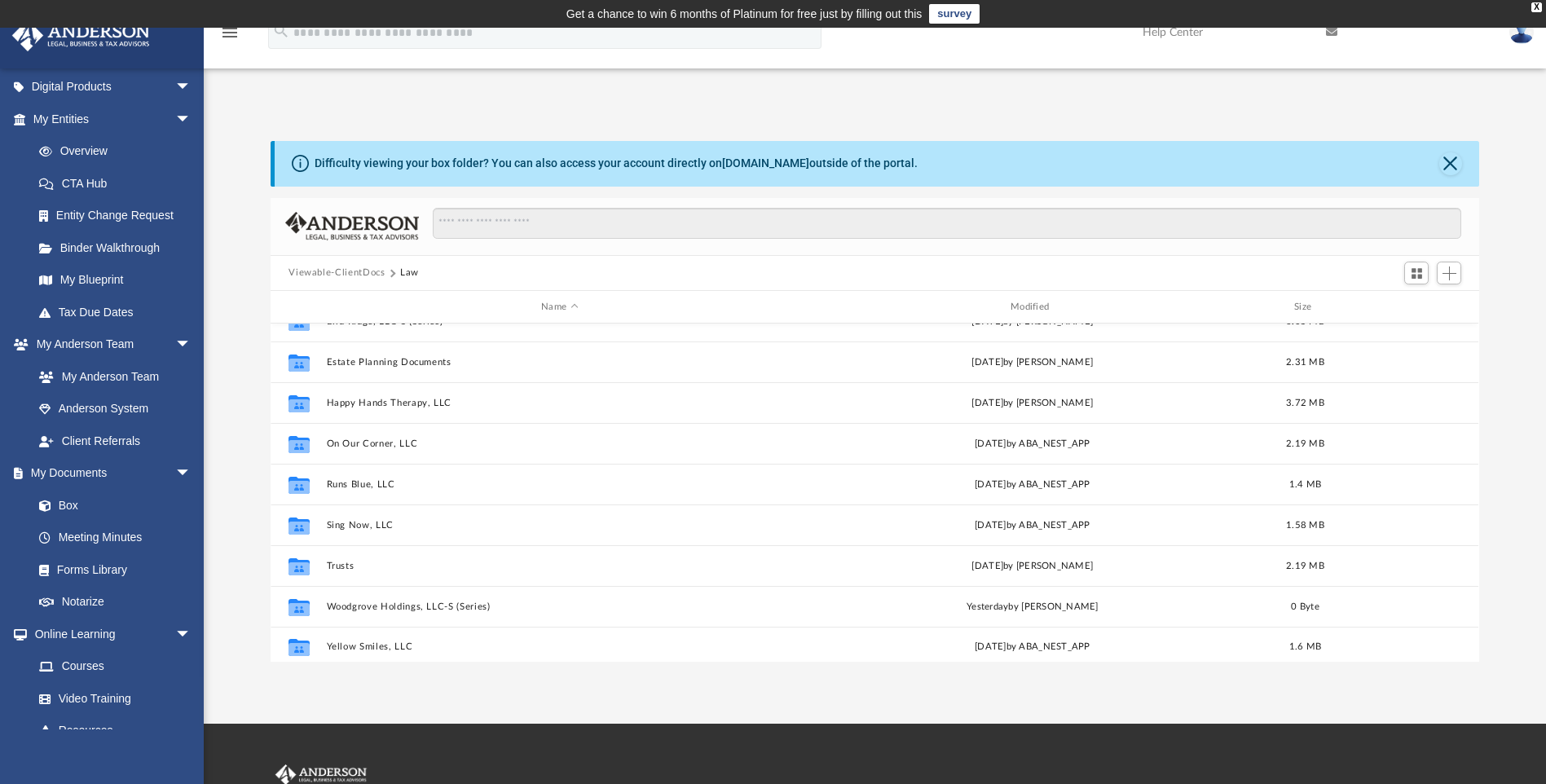
scroll to position [29, 0]
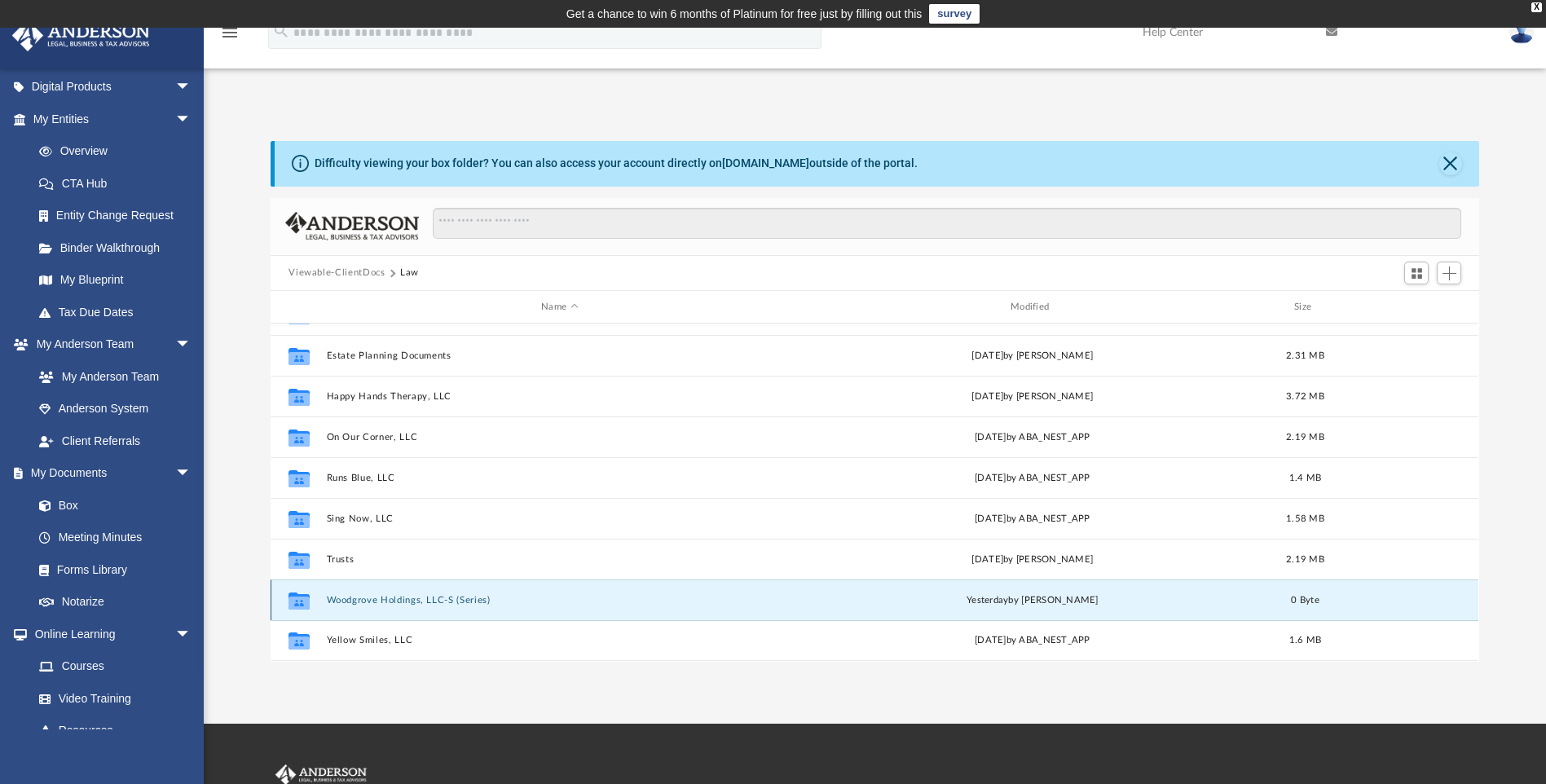
click at [407, 600] on button "Woodgrove Holdings, LLC-S (Series)" at bounding box center [559, 600] width 466 height 11
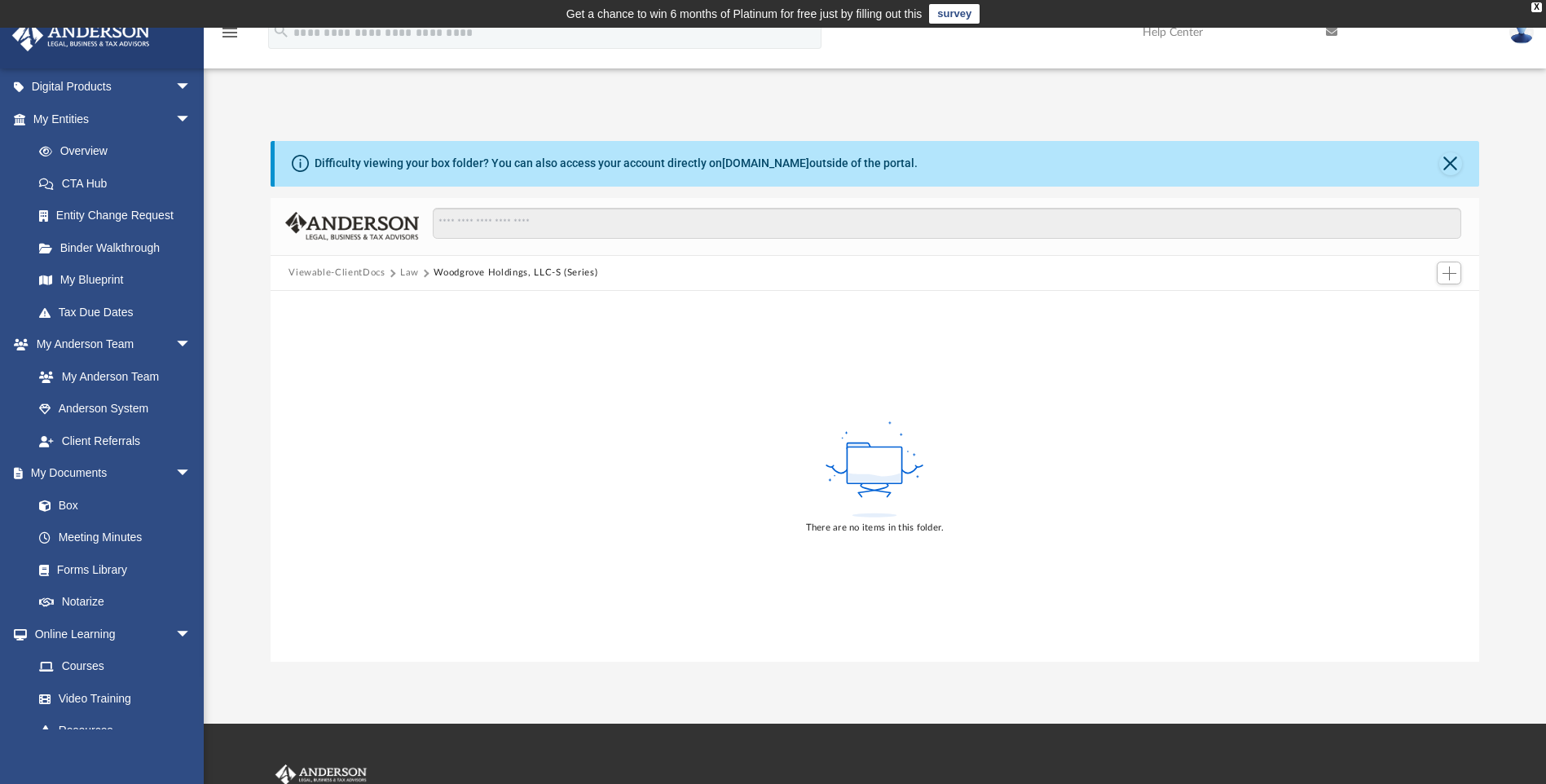
click at [416, 270] on button "Law" at bounding box center [409, 273] width 19 height 15
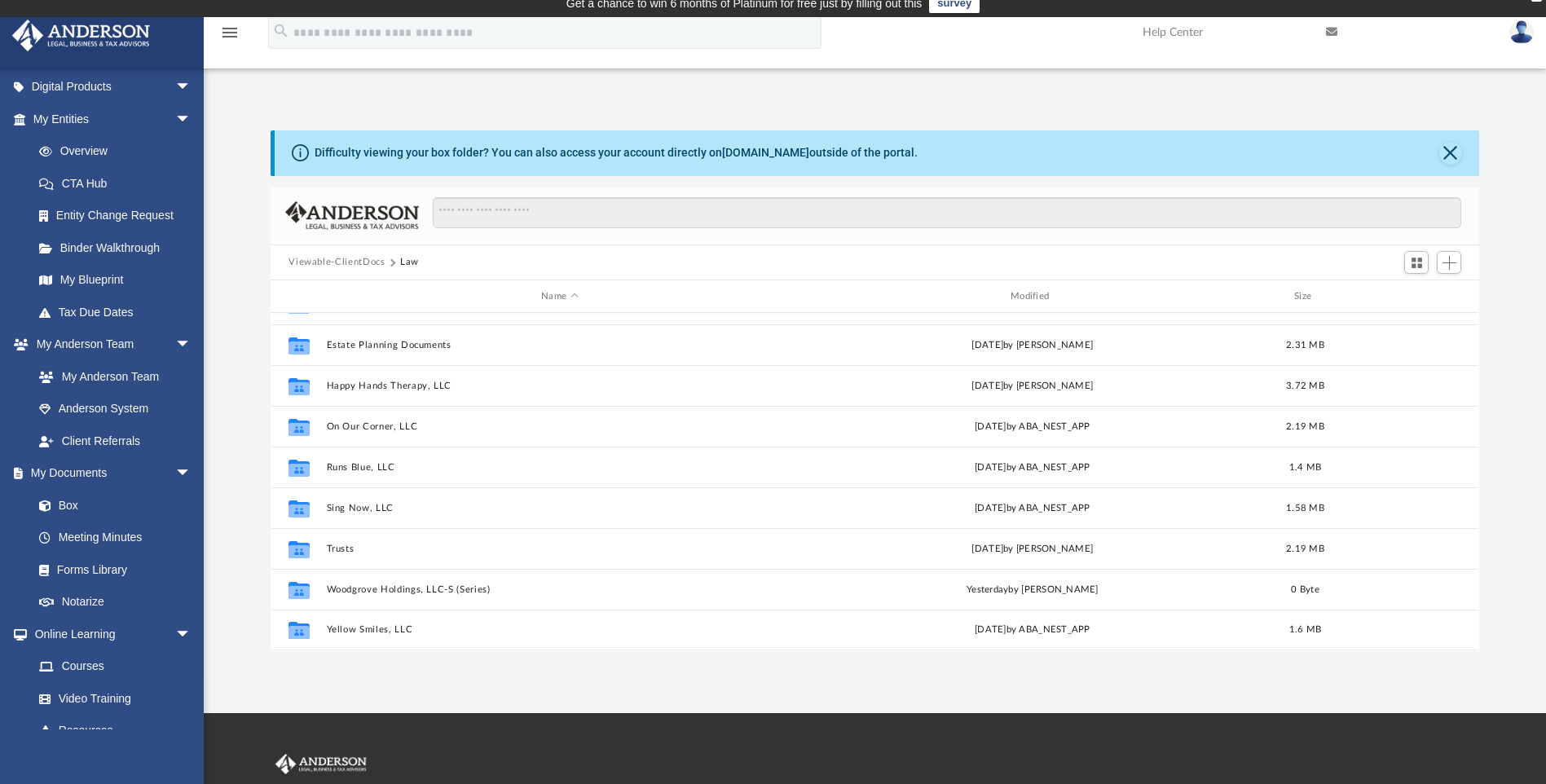
scroll to position [0, 0]
